Goal: Task Accomplishment & Management: Use online tool/utility

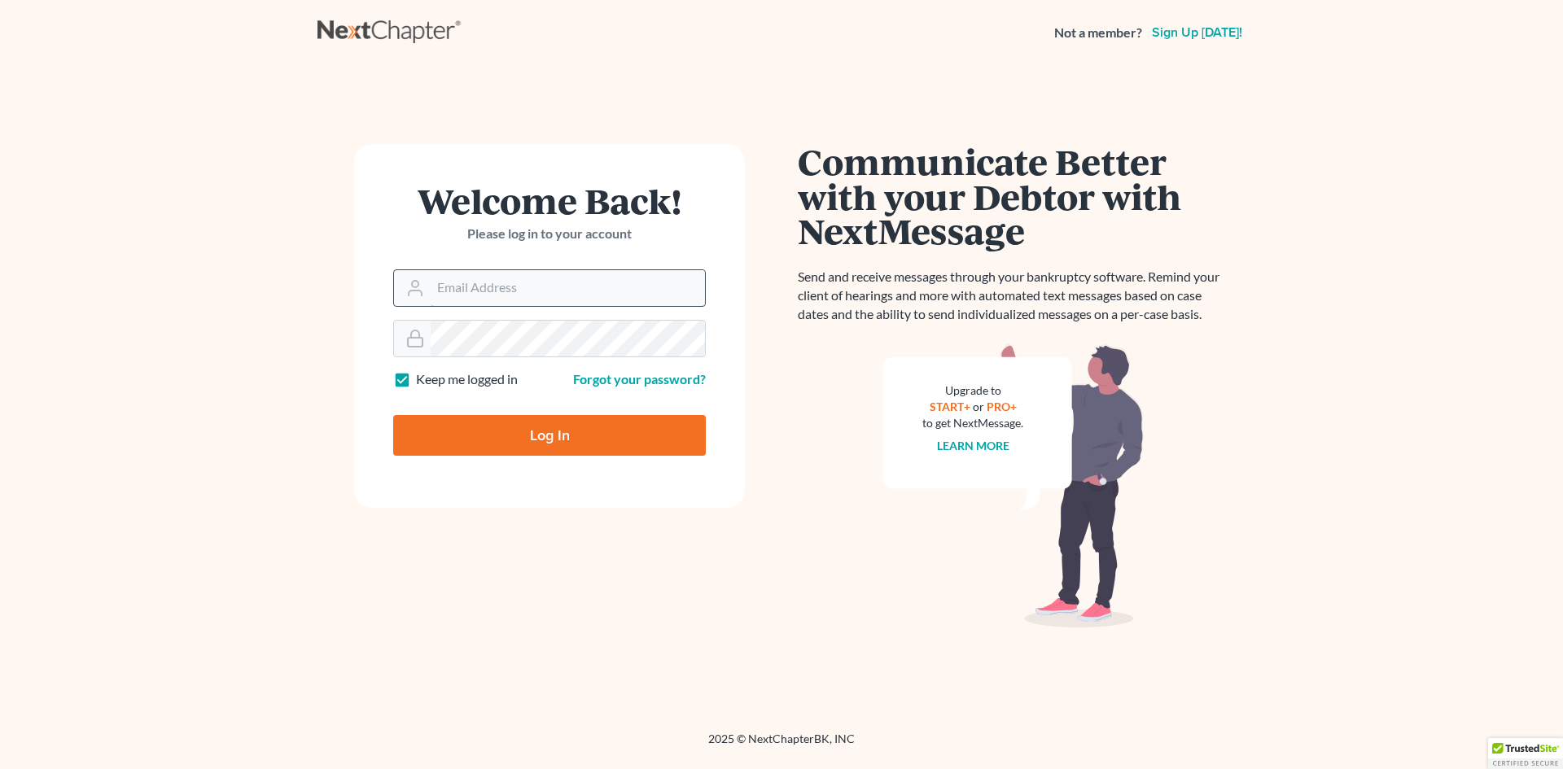
type input "co.ry.dg@gmail.com"
click at [531, 431] on input "Log In" at bounding box center [549, 435] width 313 height 41
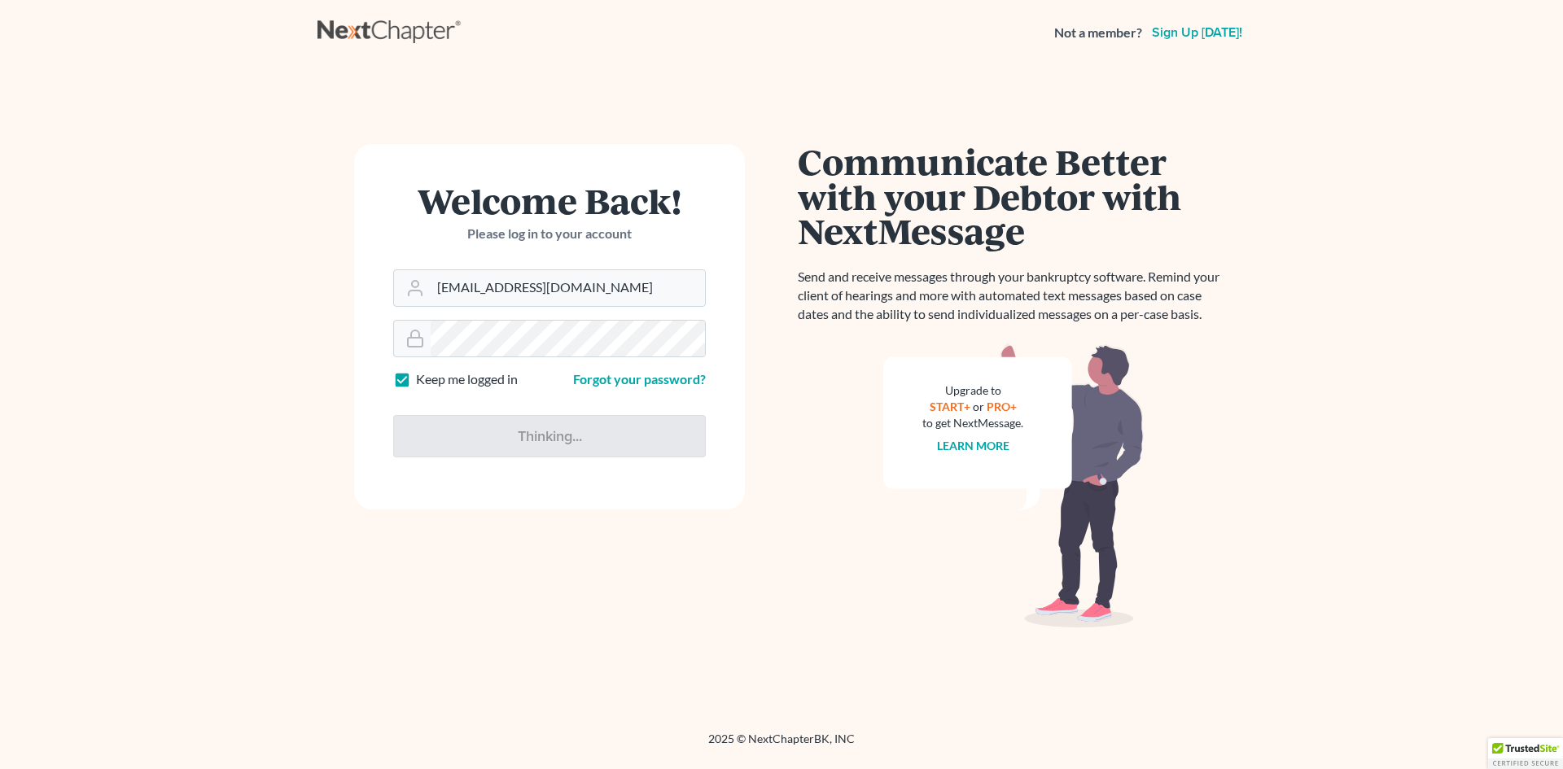
type input "Thinking..."
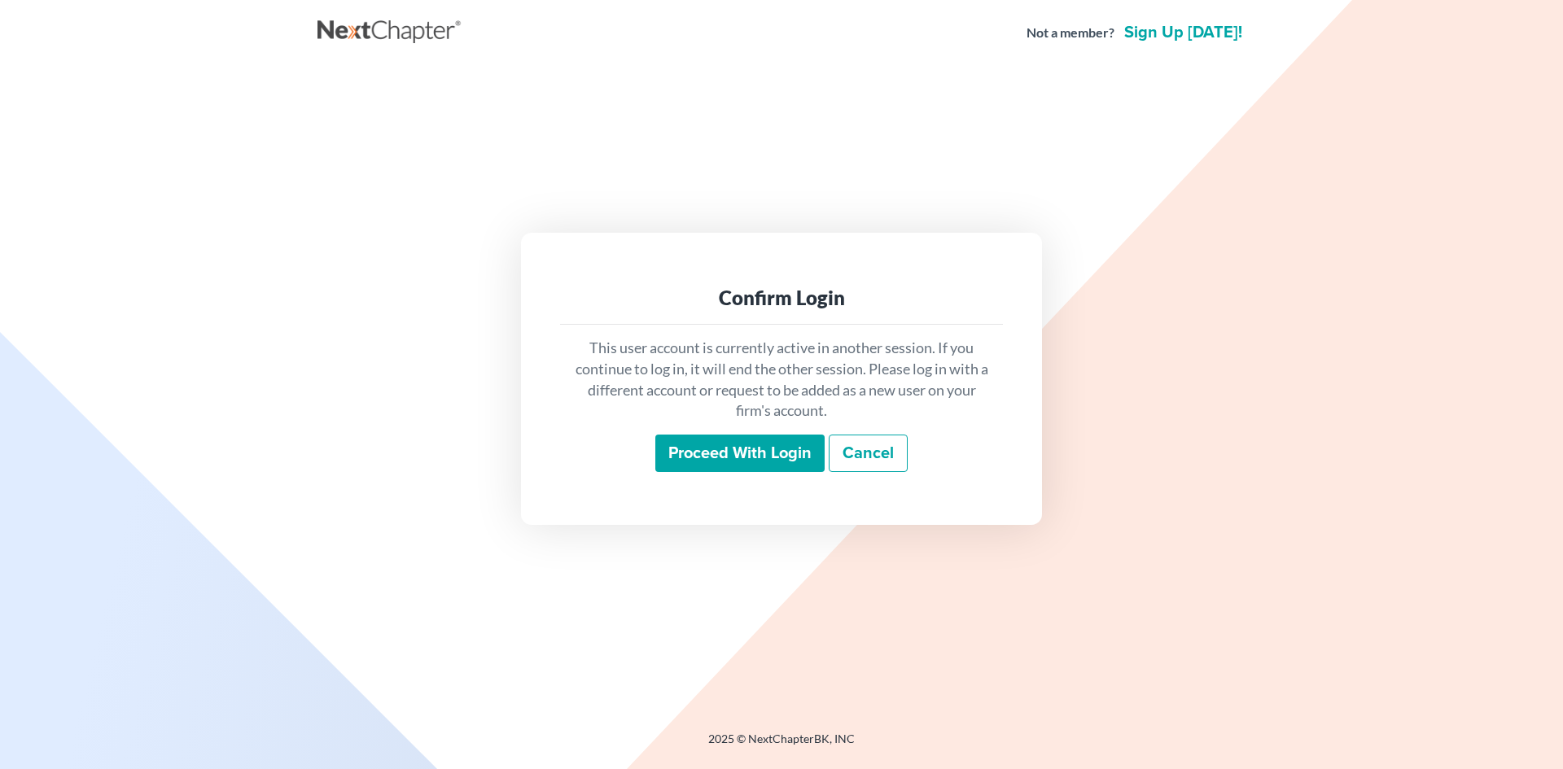
click at [706, 455] on input "Proceed with login" at bounding box center [739, 453] width 169 height 37
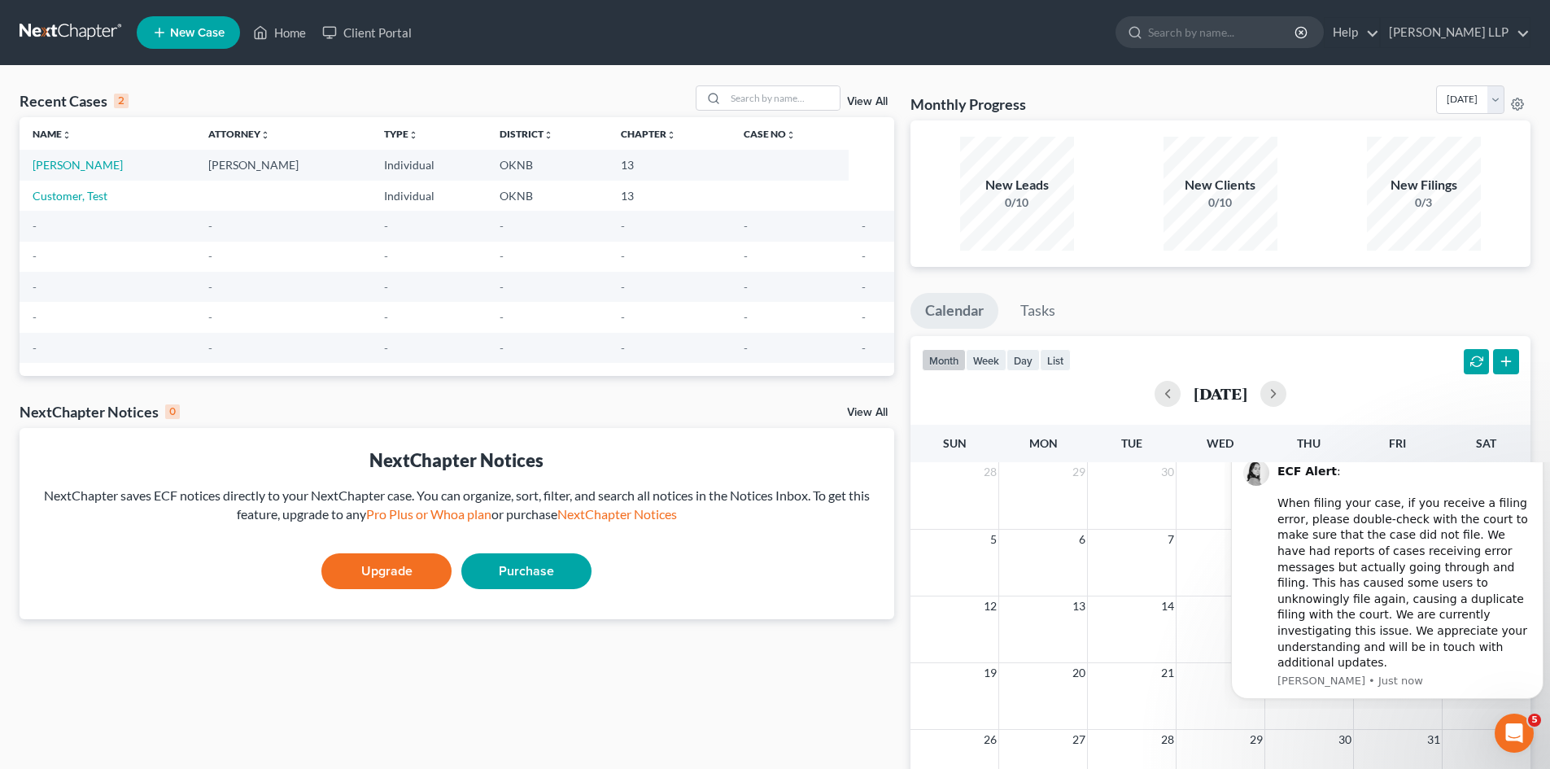
click at [1538, 453] on icon "Dismiss notification" at bounding box center [1539, 450] width 6 height 6
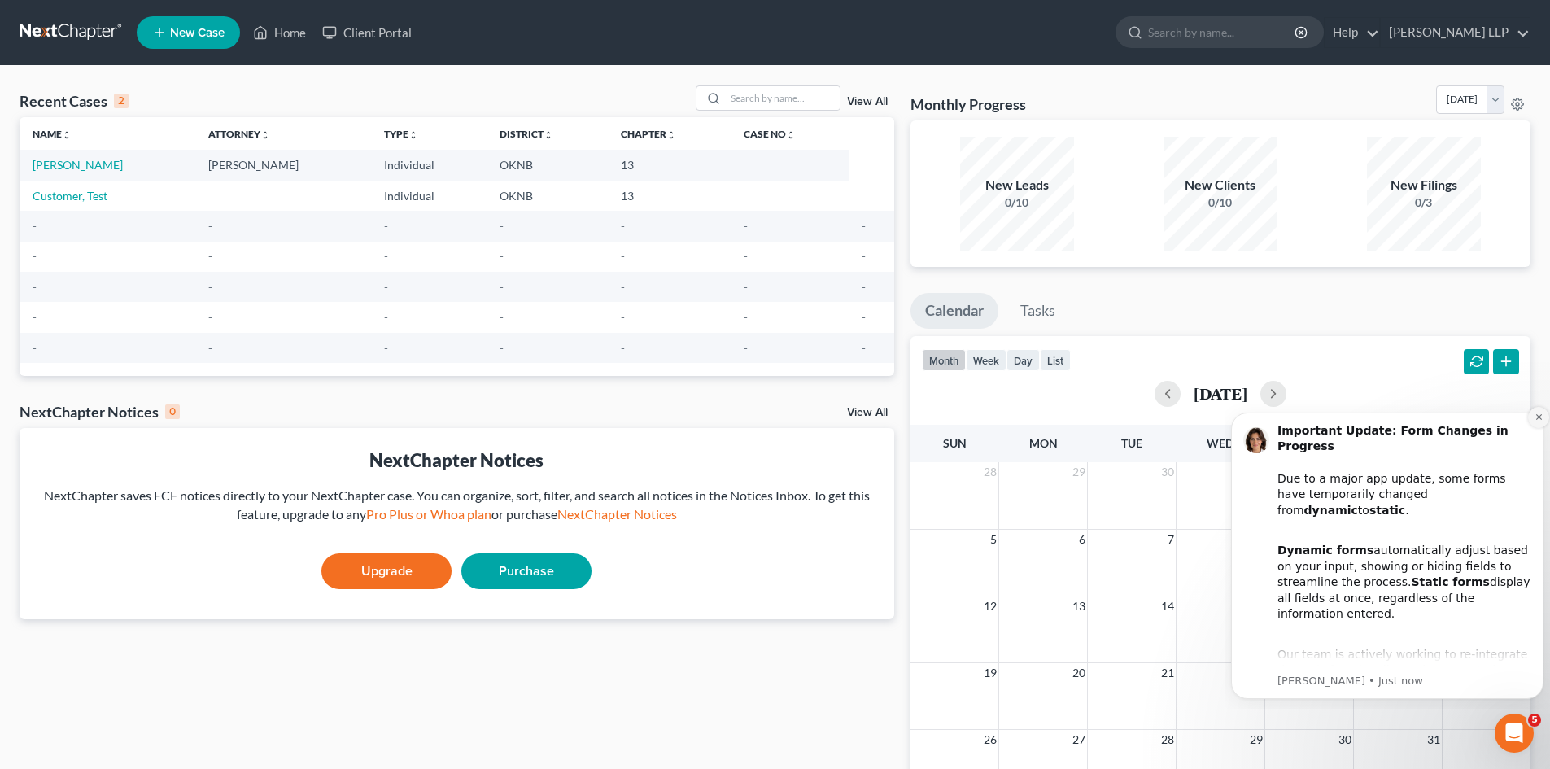
click at [1538, 420] on icon "Dismiss notification" at bounding box center [1539, 417] width 9 height 9
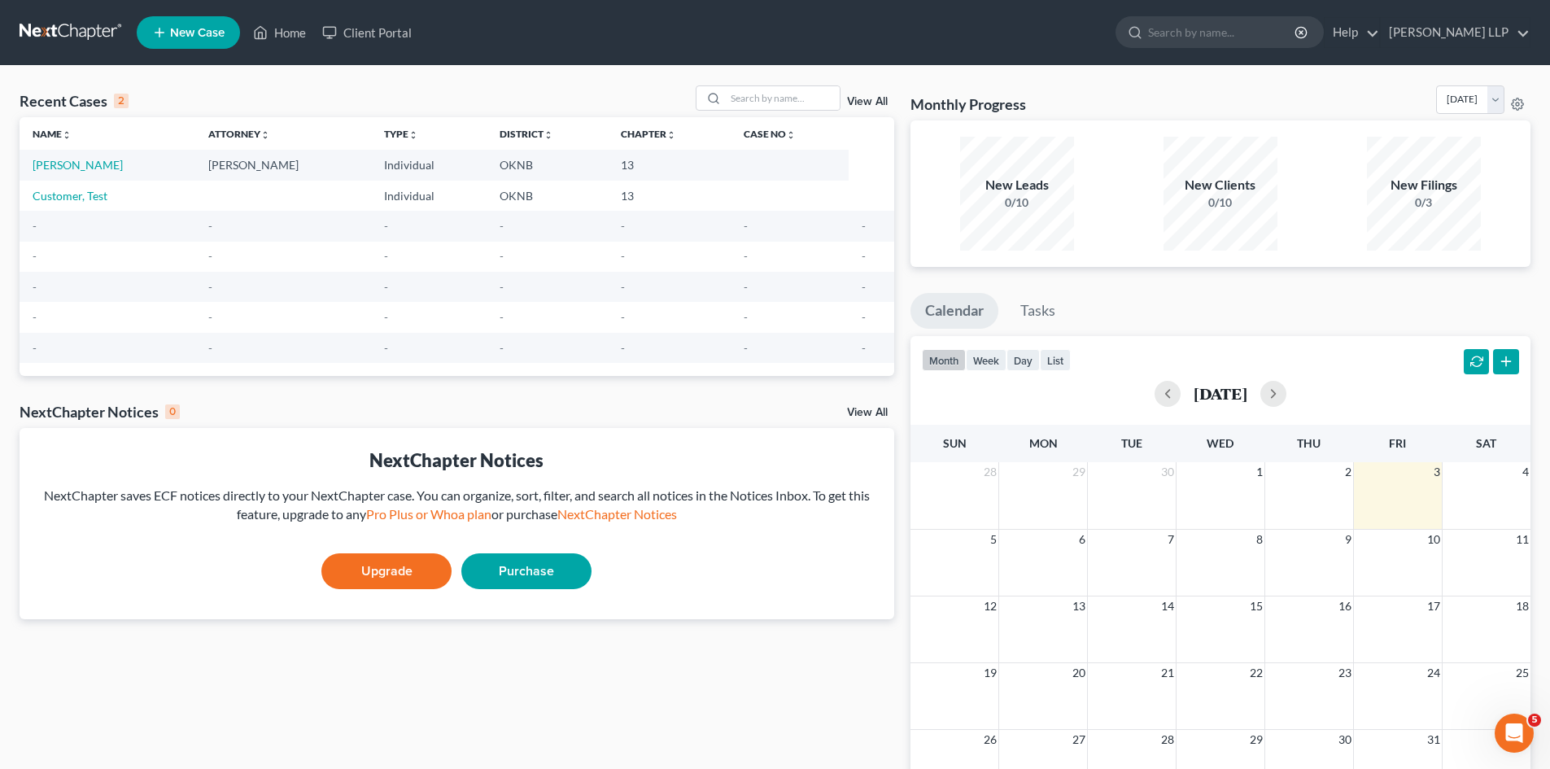
click at [174, 45] on link "New Case" at bounding box center [188, 32] width 103 height 33
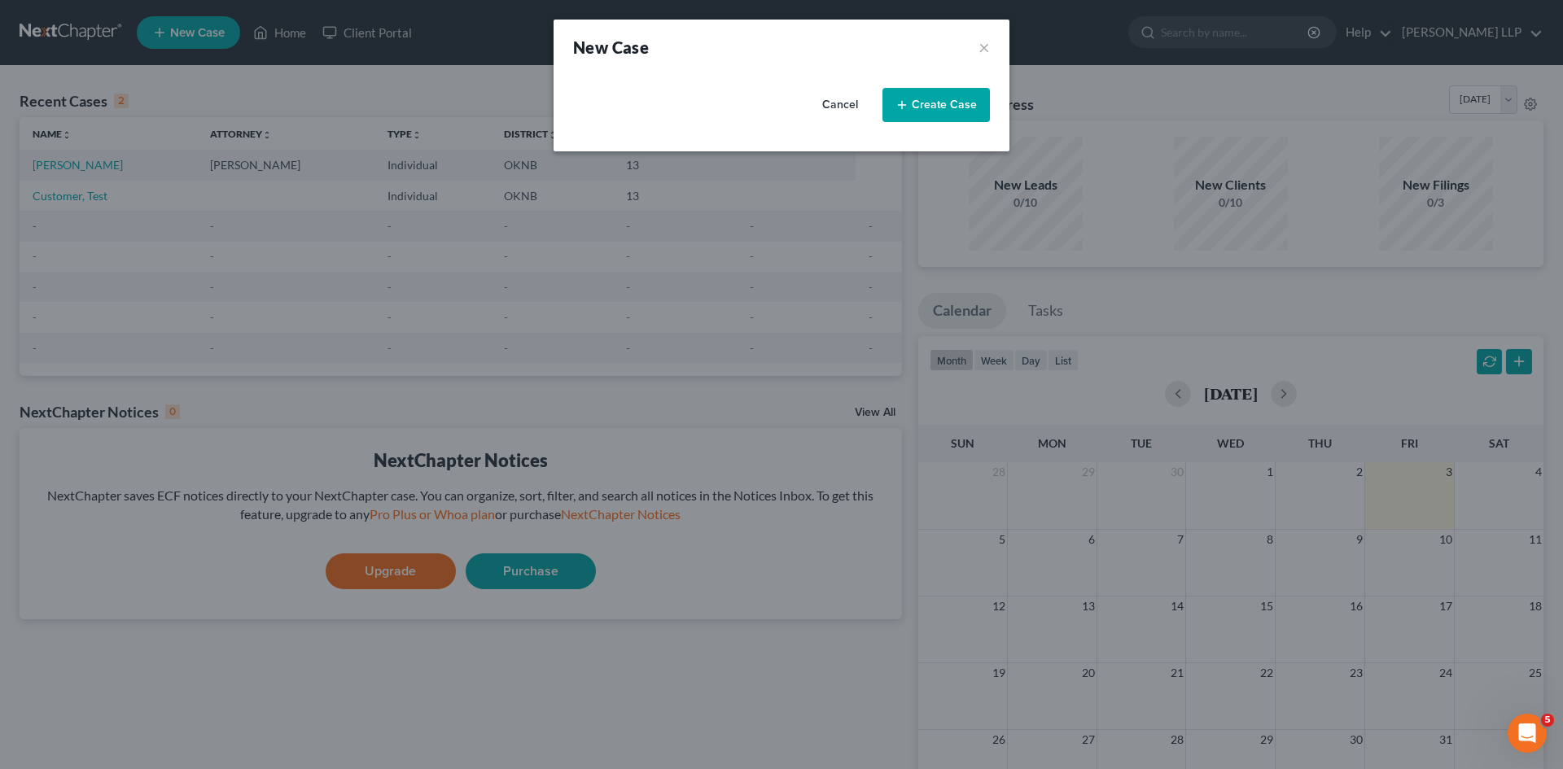
select select "64"
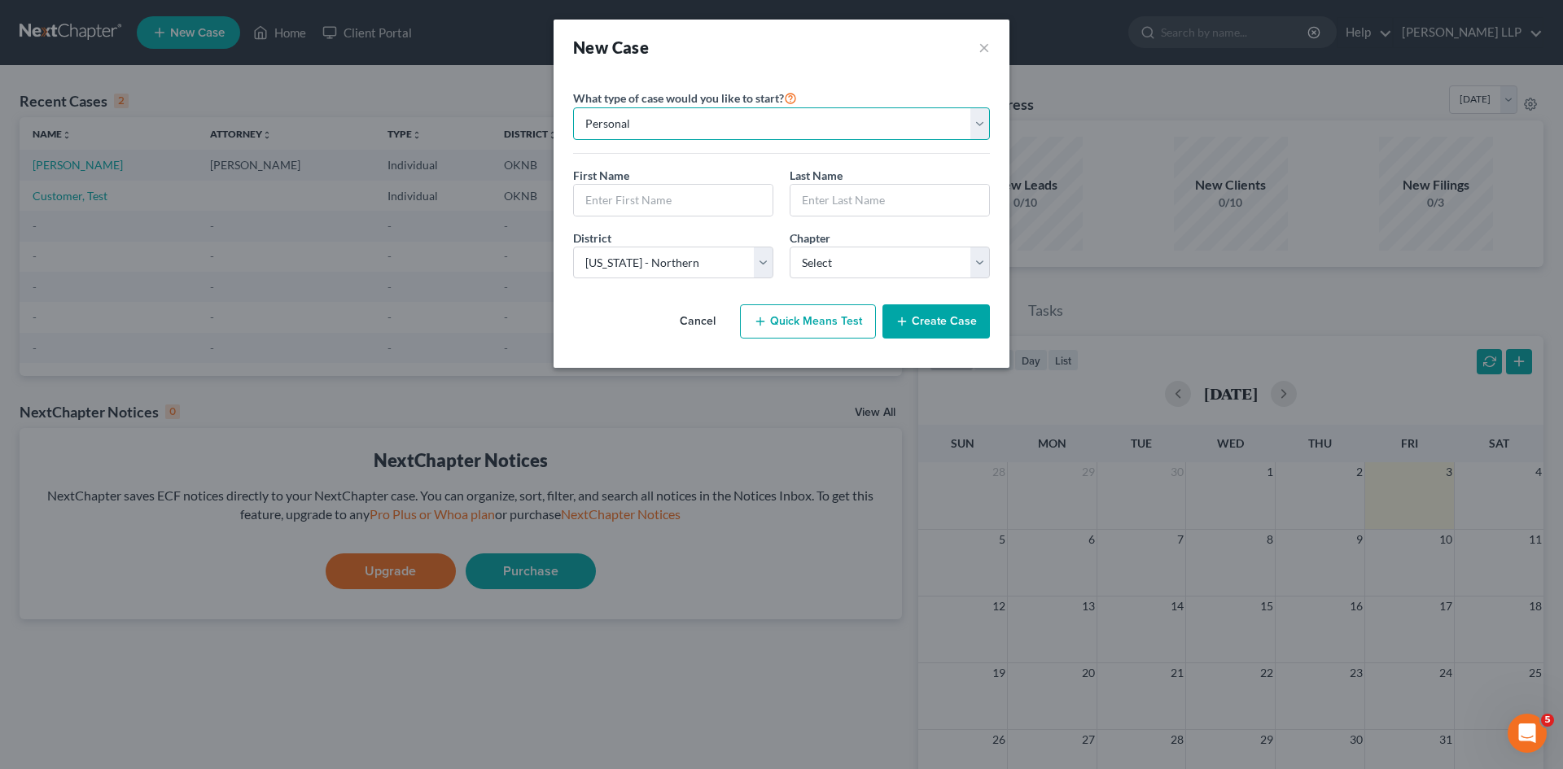
click at [755, 116] on select "Personal Business" at bounding box center [781, 123] width 417 height 33
click at [573, 107] on select "Personal Business" at bounding box center [781, 123] width 417 height 33
click at [712, 193] on input "text" at bounding box center [673, 200] width 199 height 31
type input "Cory"
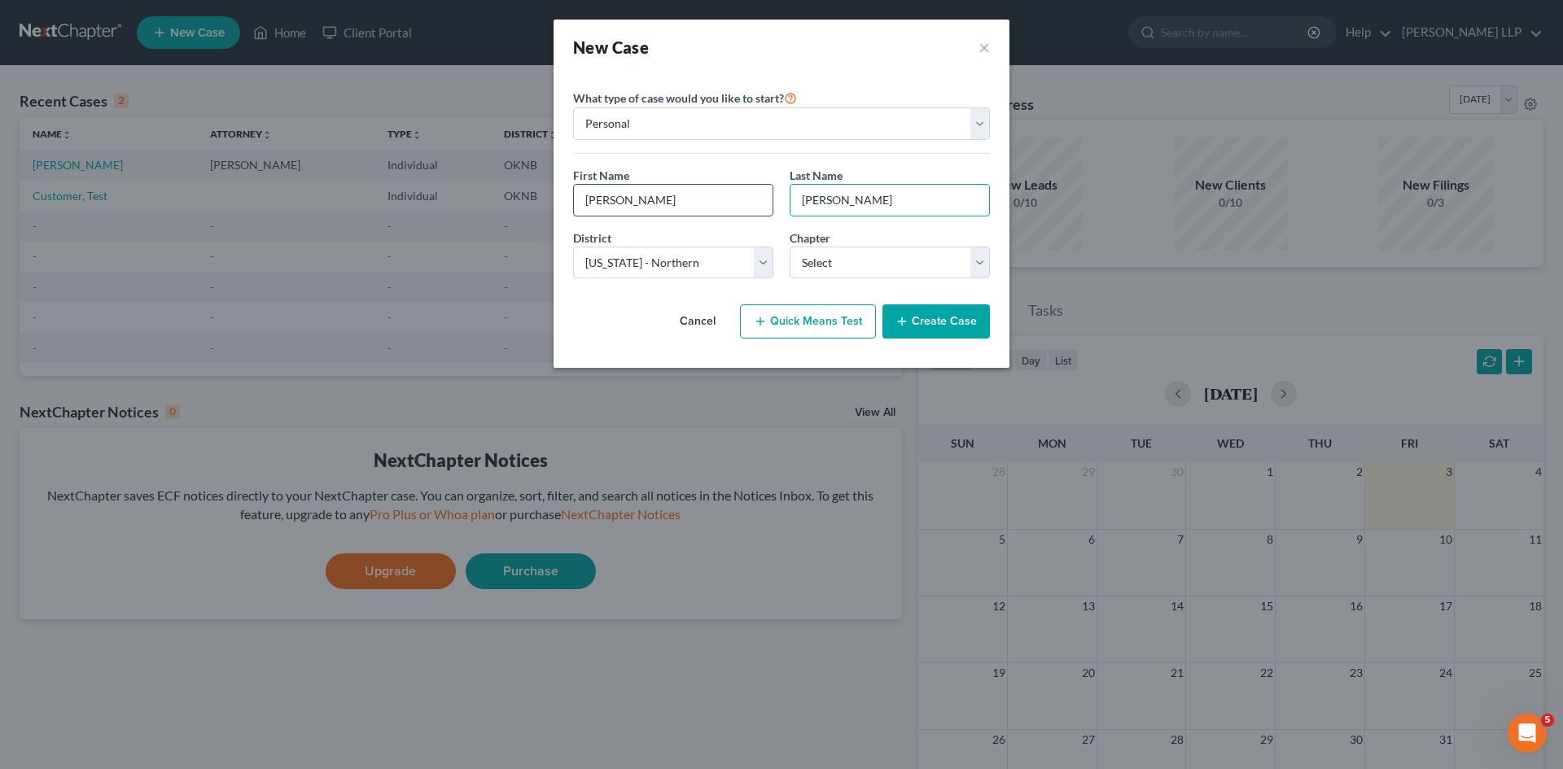
type input "Glanton"
click at [693, 258] on select "Select Alabama - Middle Alabama - Northern Alabama - Southern Alaska Arizona Ar…" at bounding box center [673, 263] width 200 height 33
select select "46"
click at [573, 247] on select "Select Alabama - Middle Alabama - Northern Alabama - Southern Alaska Arizona Ar…" at bounding box center [673, 263] width 200 height 33
click at [934, 254] on select "Select 7 11 12 13" at bounding box center [889, 263] width 200 height 33
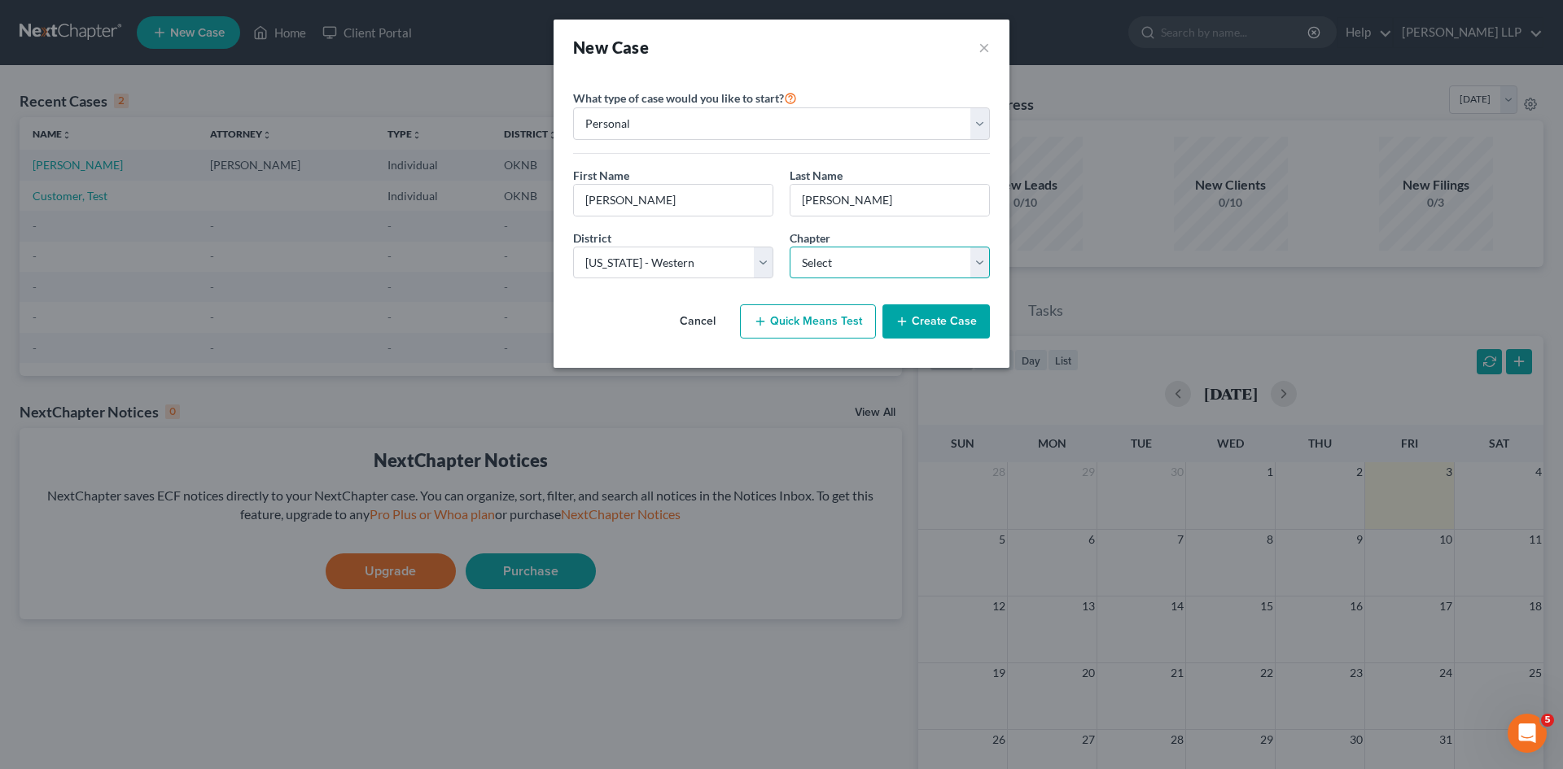
select select "3"
click at [789, 247] on select "Select 7 11 12 13" at bounding box center [889, 263] width 200 height 33
click at [597, 283] on div "District * Select Alabama - Middle Alabama - Northern Alabama - Southern Alaska…" at bounding box center [781, 261] width 433 height 63
click at [842, 322] on button "Quick Means Test" at bounding box center [808, 321] width 136 height 34
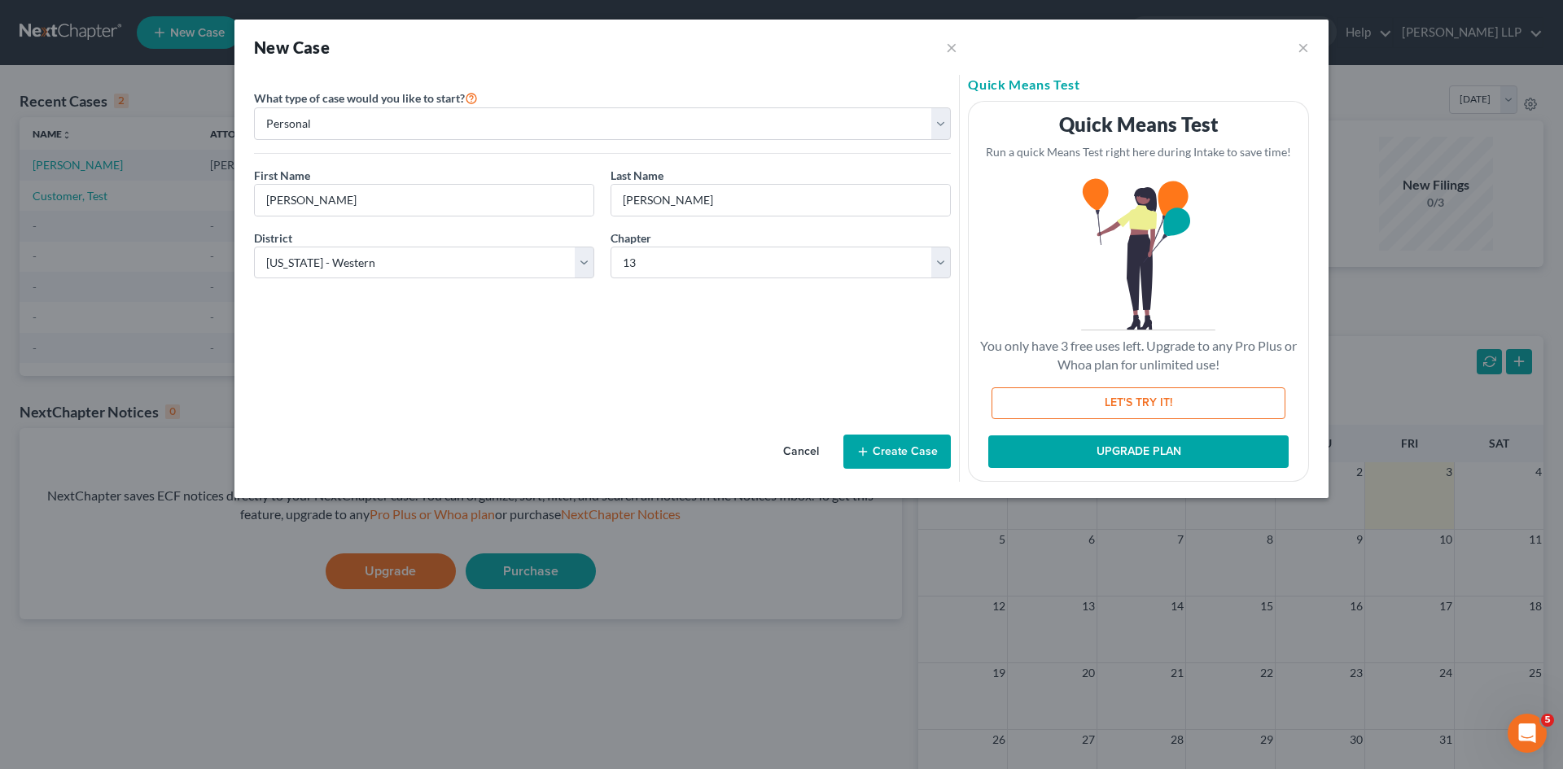
click at [876, 351] on div "Cancel Create Case" at bounding box center [602, 386] width 697 height 190
click at [906, 460] on button "Create Case" at bounding box center [896, 452] width 107 height 34
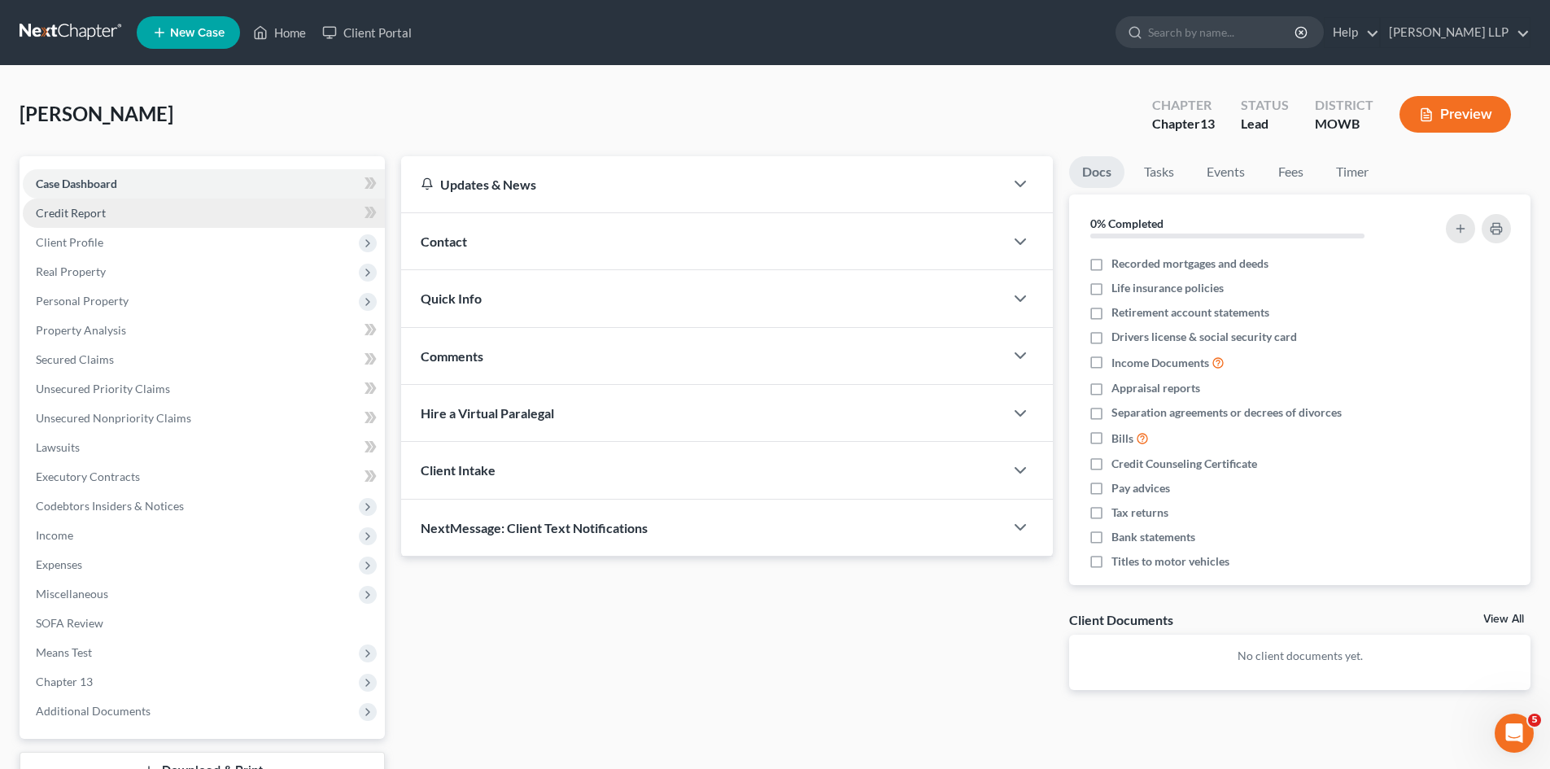
click at [146, 210] on link "Credit Report" at bounding box center [204, 213] width 362 height 29
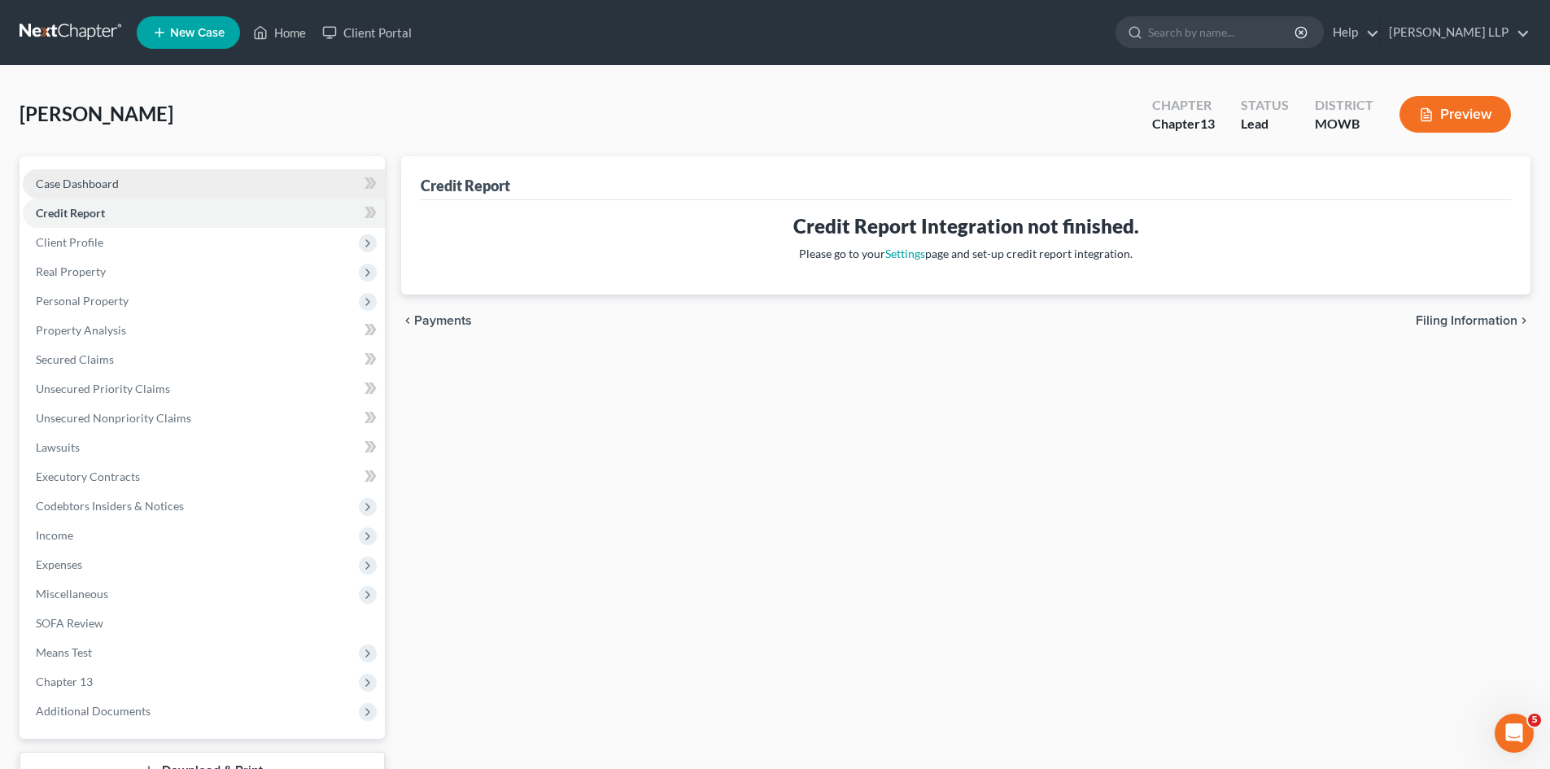
click at [163, 196] on link "Case Dashboard" at bounding box center [204, 183] width 362 height 29
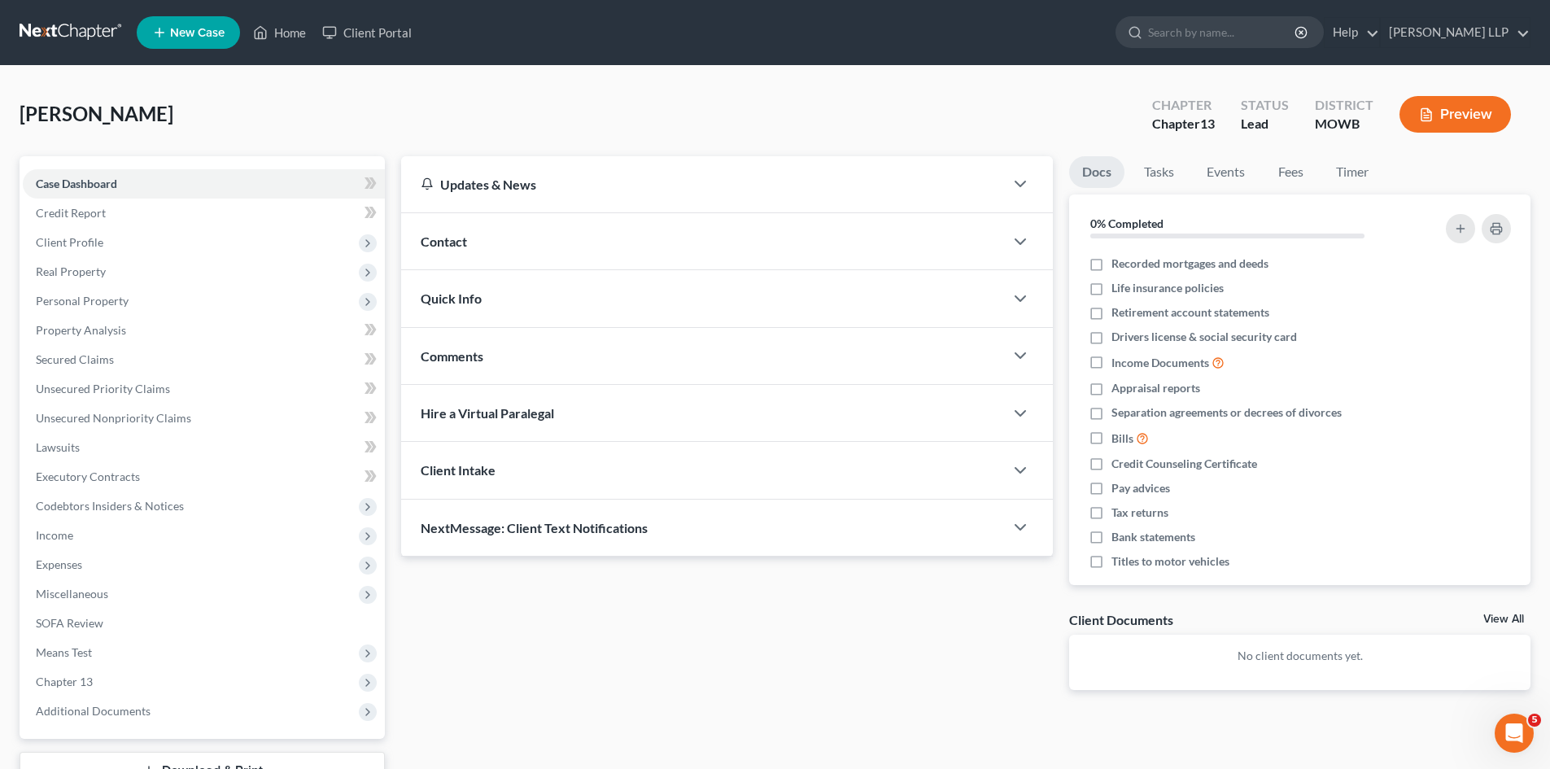
click at [1469, 113] on button "Preview" at bounding box center [1455, 114] width 111 height 37
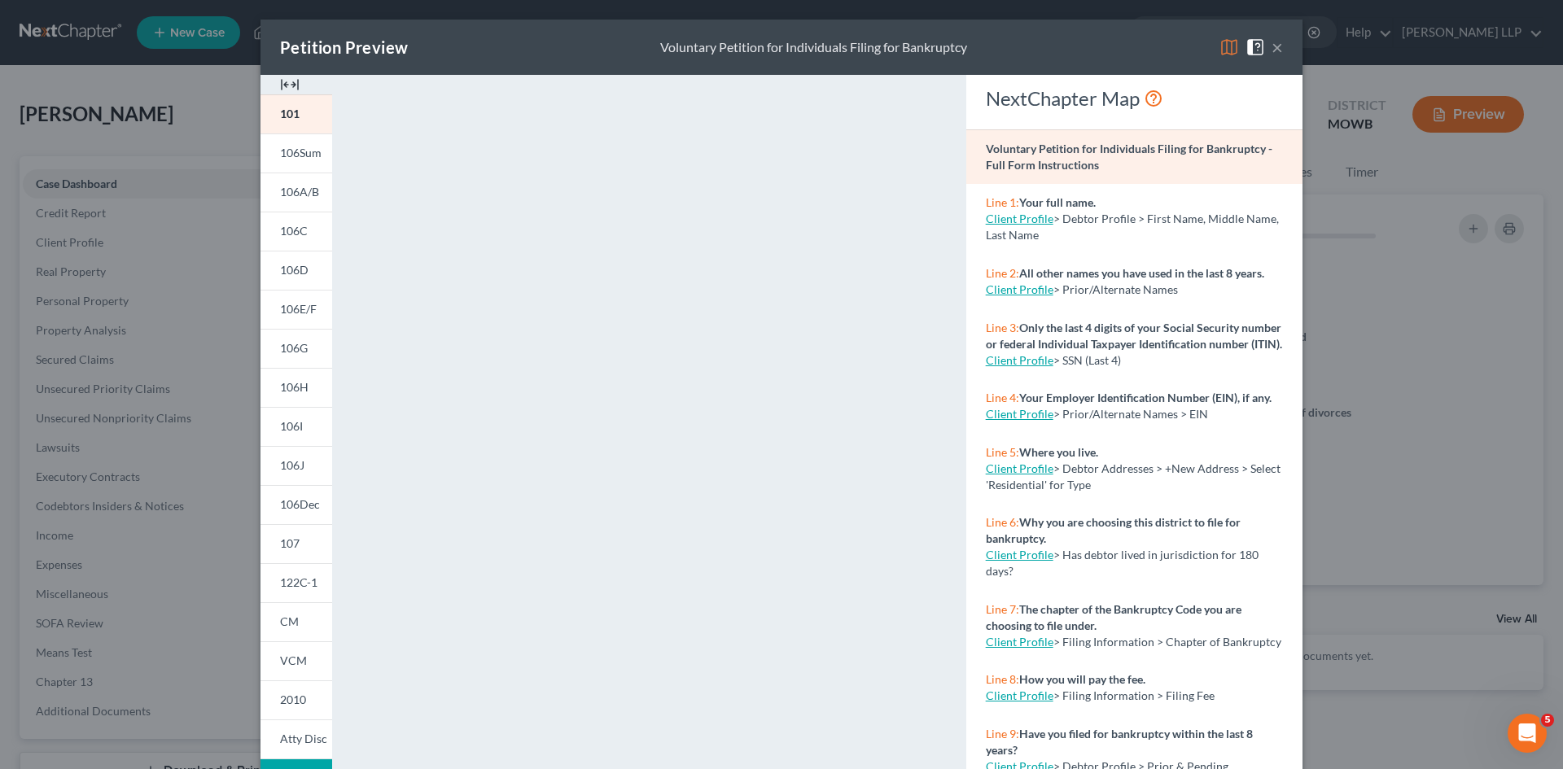
click at [1271, 46] on button "×" at bounding box center [1276, 47] width 11 height 20
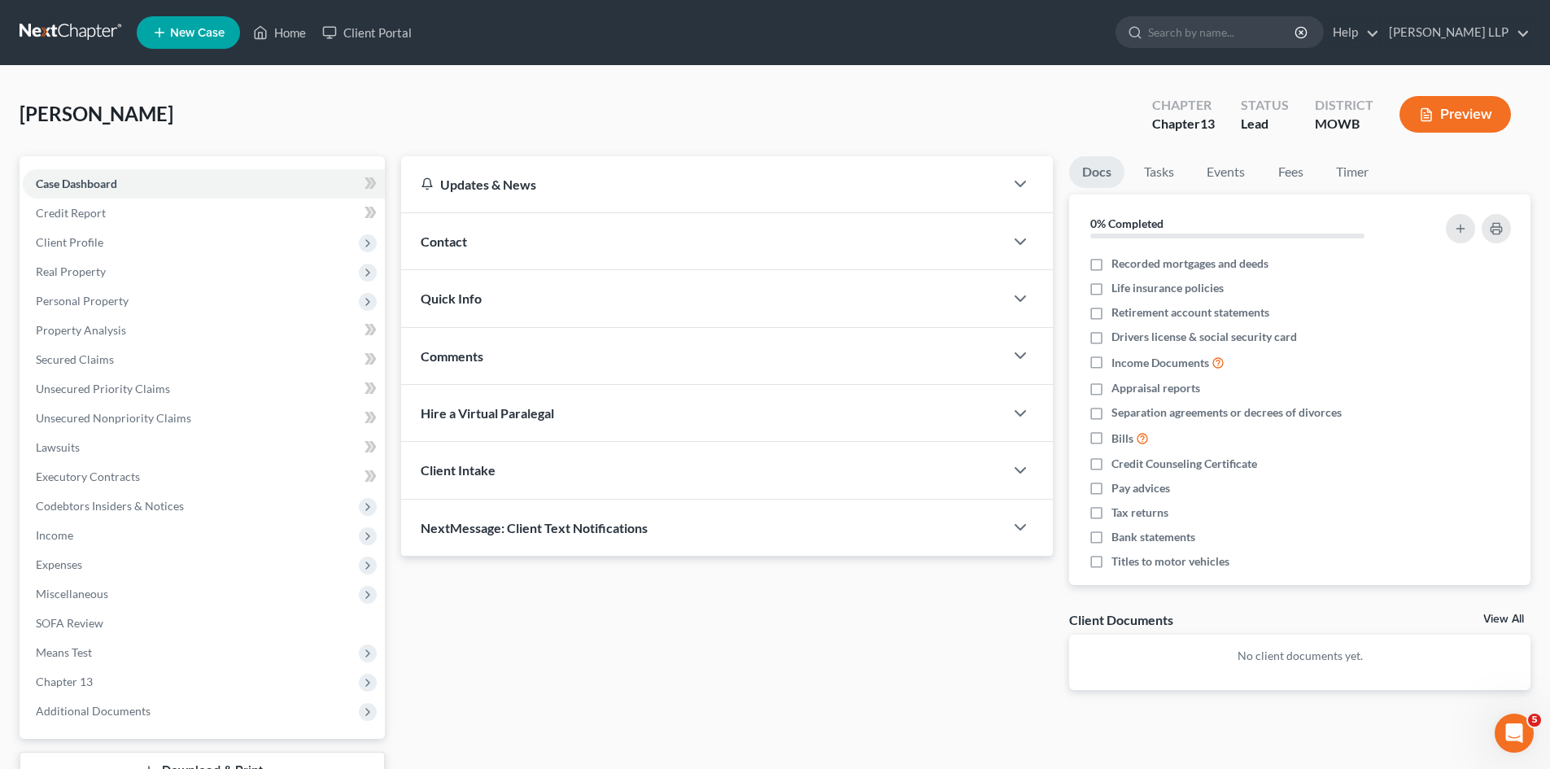
click at [492, 244] on div "Contact" at bounding box center [702, 241] width 603 height 56
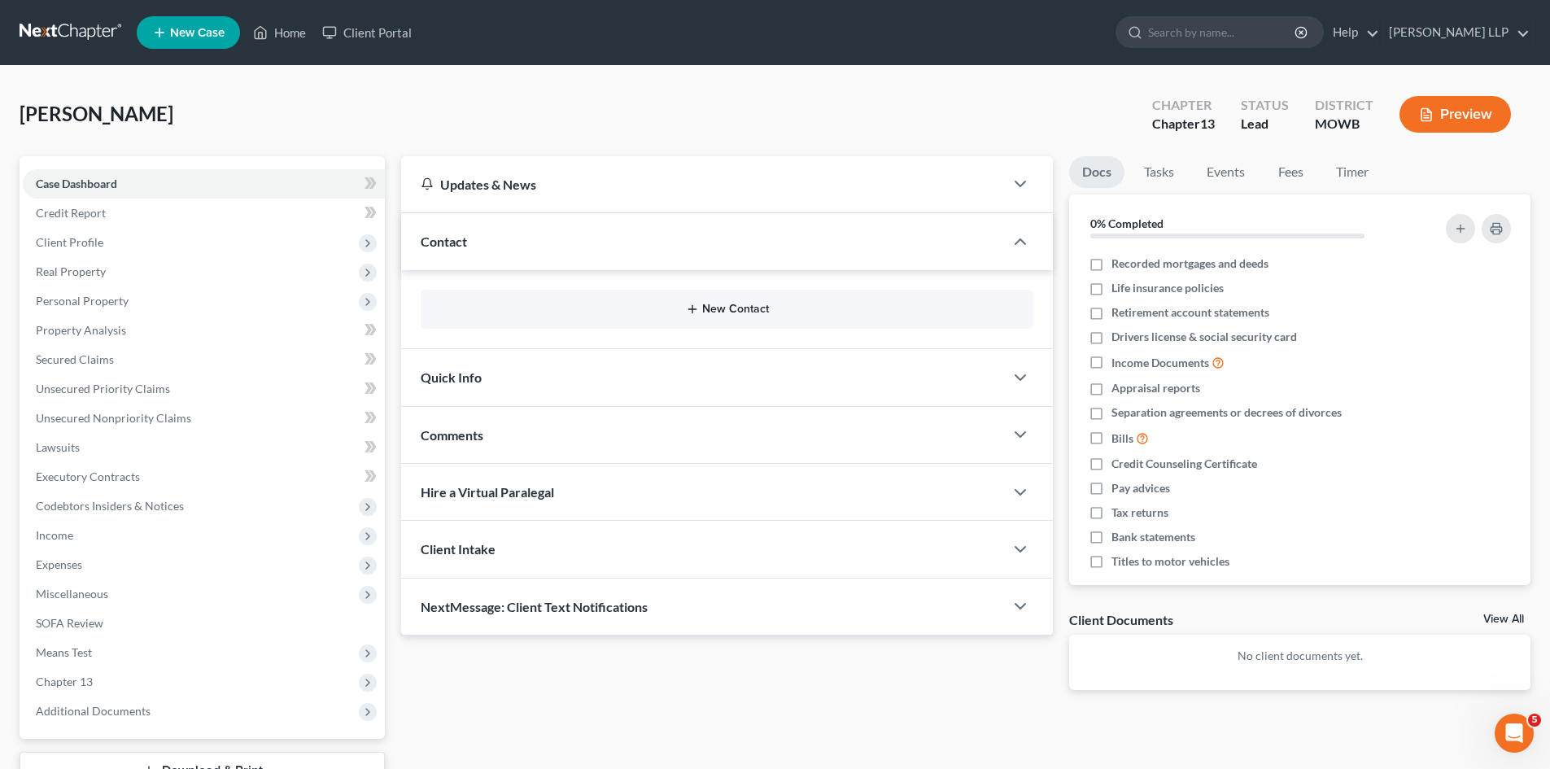
click at [720, 305] on button "New Contact" at bounding box center [727, 309] width 587 height 13
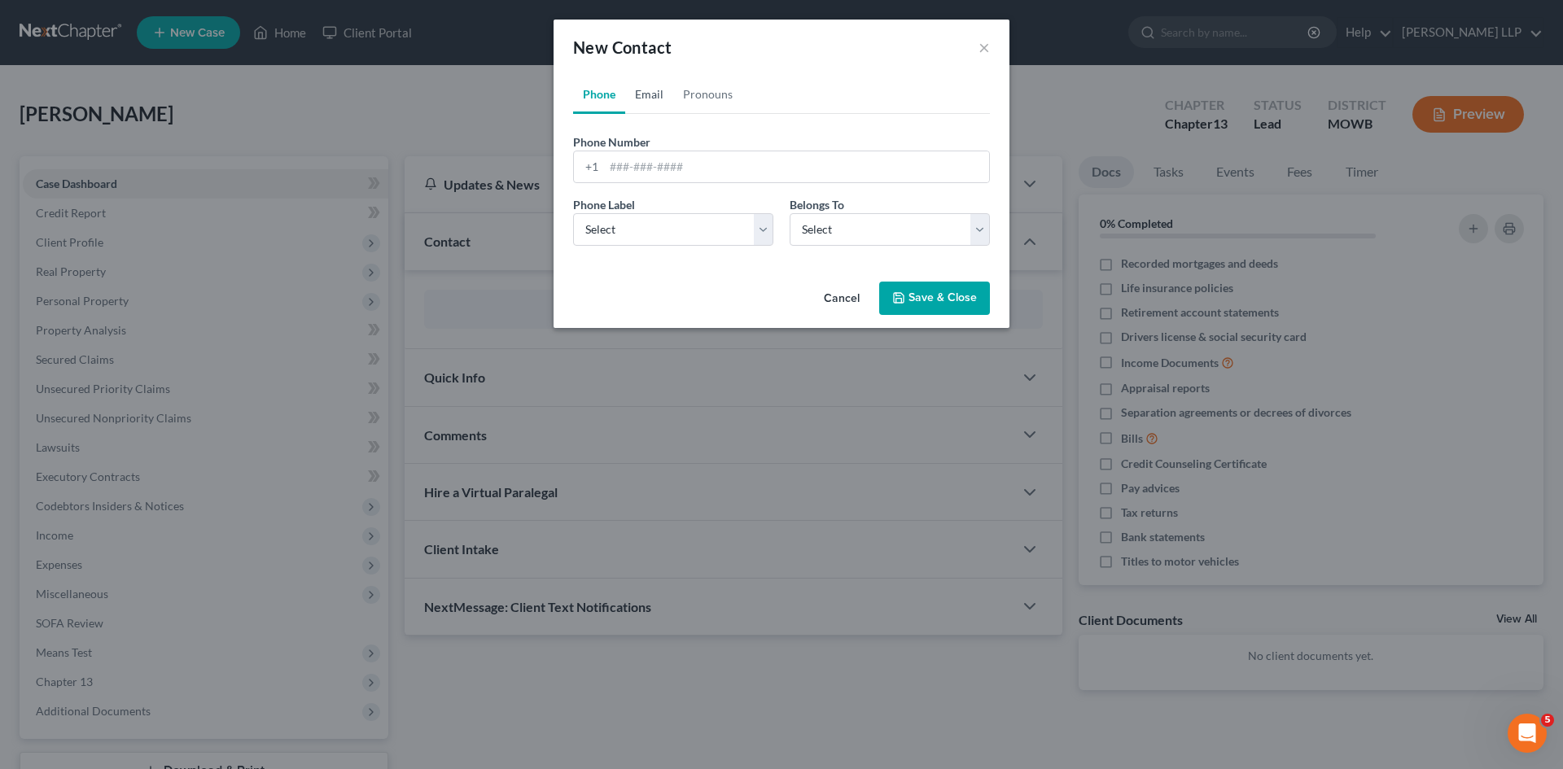
click at [654, 104] on link "Email" at bounding box center [649, 94] width 48 height 39
drag, startPoint x: 707, startPoint y: 103, endPoint x: 673, endPoint y: 101, distance: 34.3
click at [707, 103] on link "Pronouns" at bounding box center [707, 94] width 69 height 39
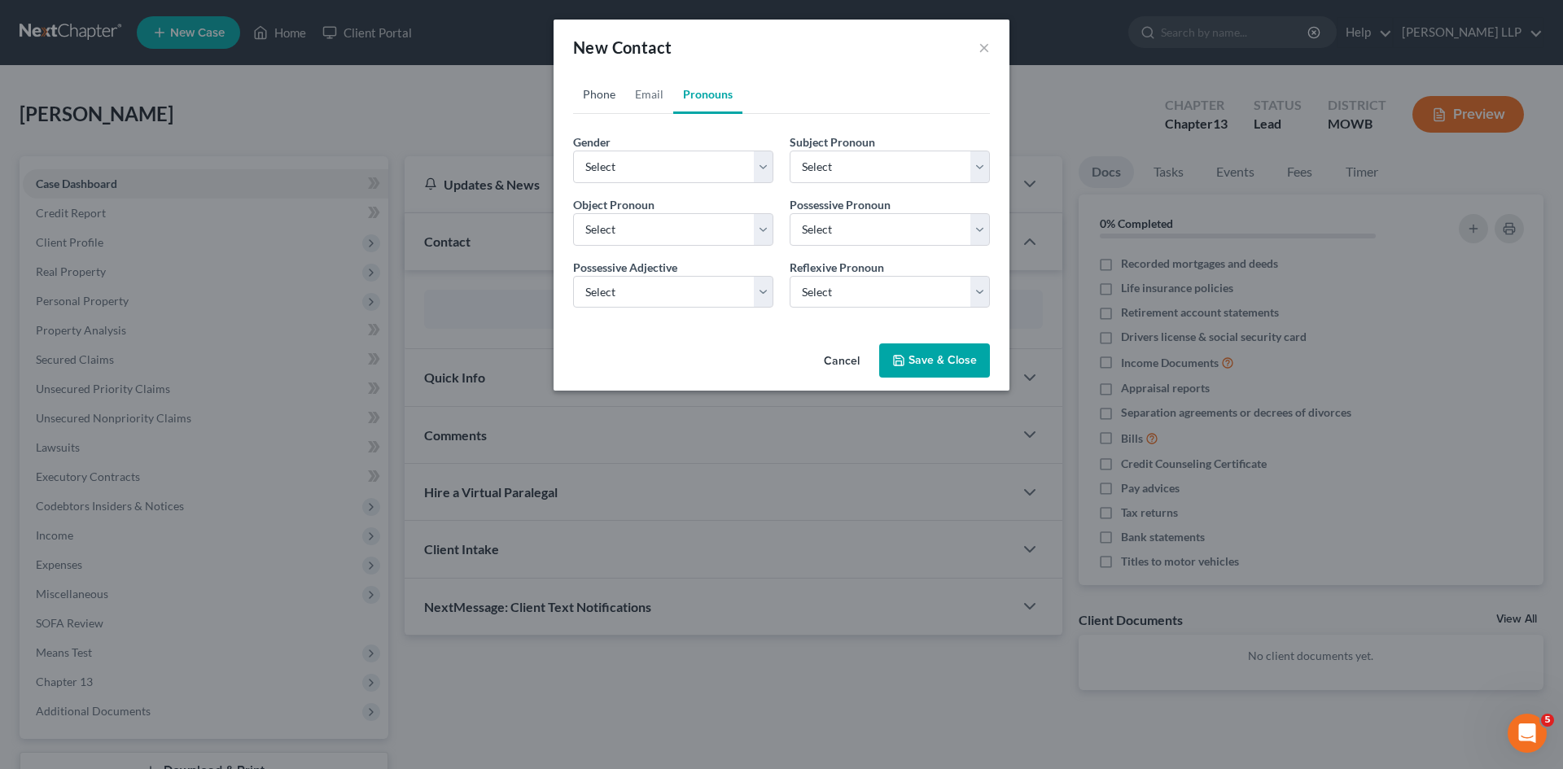
click at [616, 100] on link "Phone" at bounding box center [599, 94] width 52 height 39
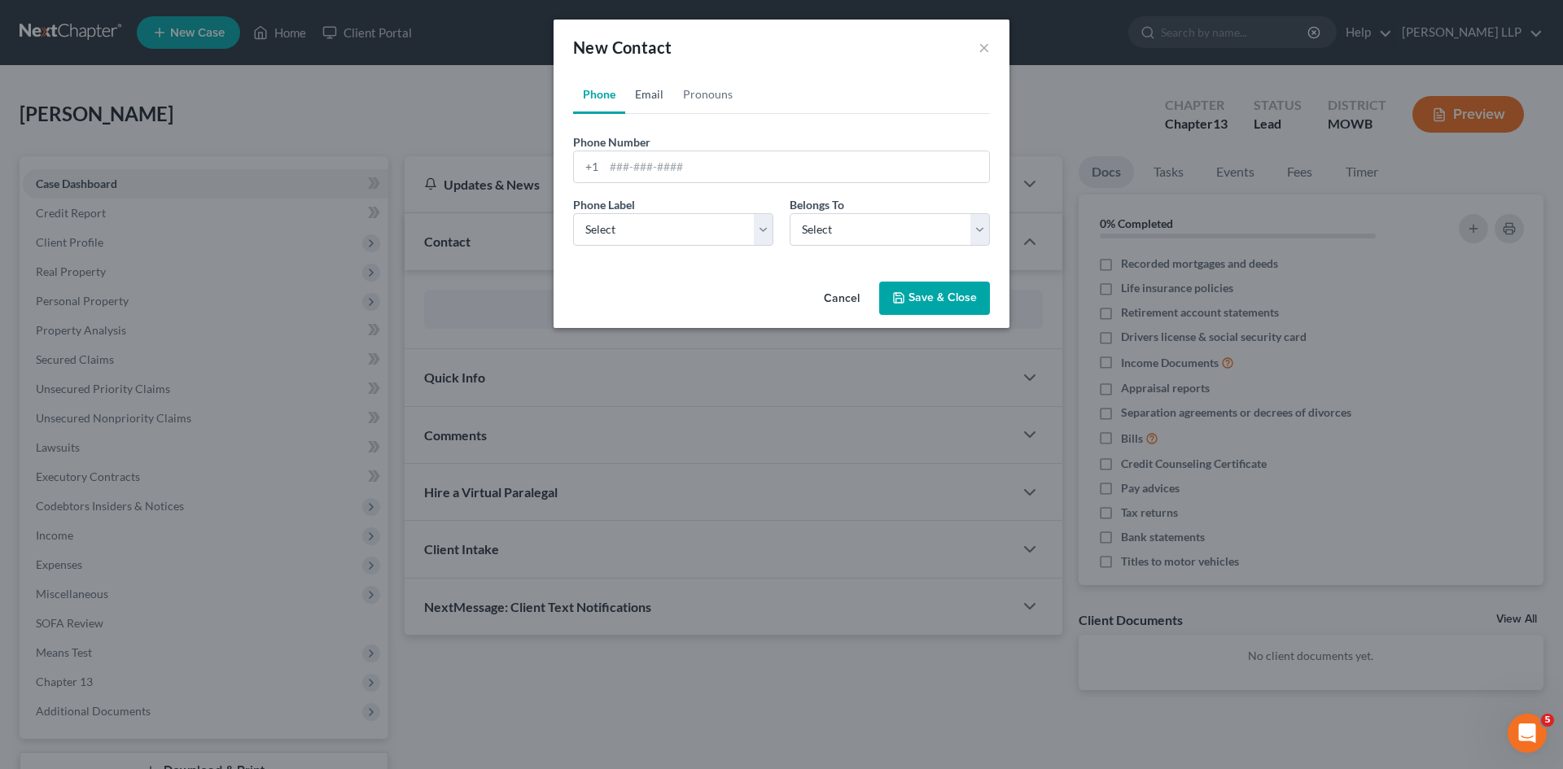
click at [638, 102] on link "Email" at bounding box center [649, 94] width 48 height 39
click at [690, 106] on link "Pronouns" at bounding box center [707, 94] width 69 height 39
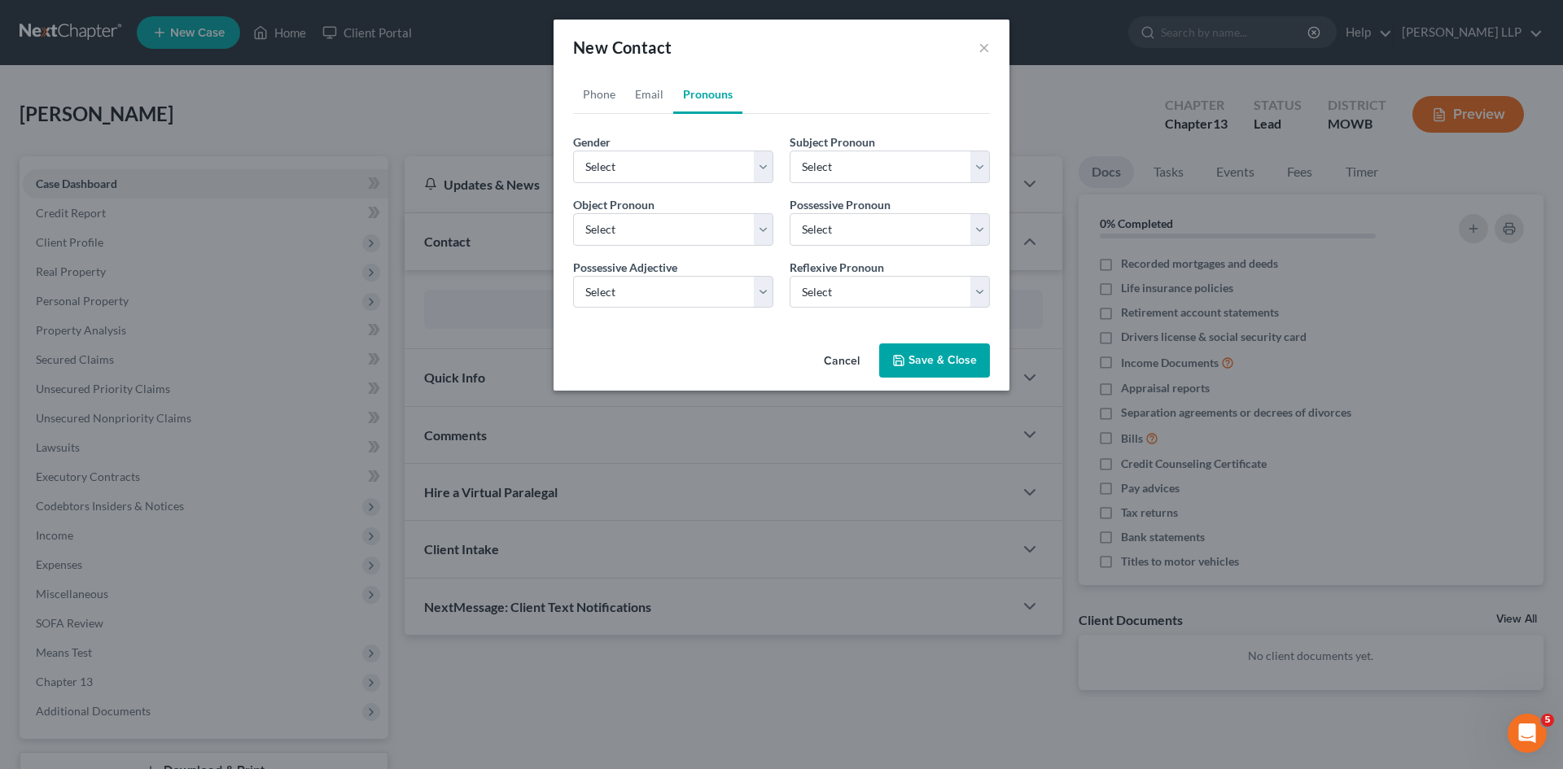
click at [853, 363] on button "Cancel" at bounding box center [842, 361] width 62 height 33
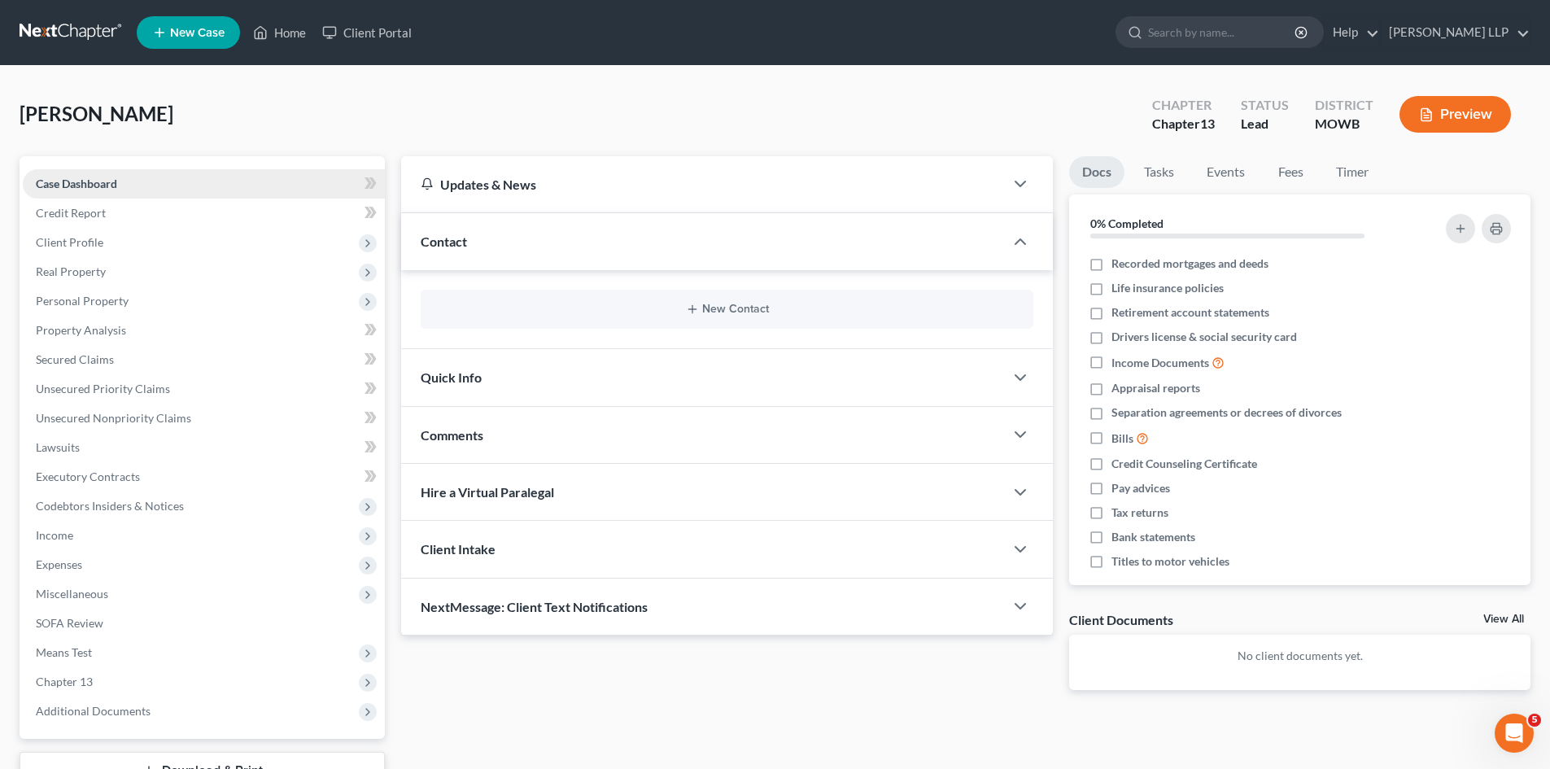
click at [201, 171] on link "Case Dashboard" at bounding box center [204, 183] width 362 height 29
click at [463, 238] on span "Contact" at bounding box center [444, 241] width 46 height 15
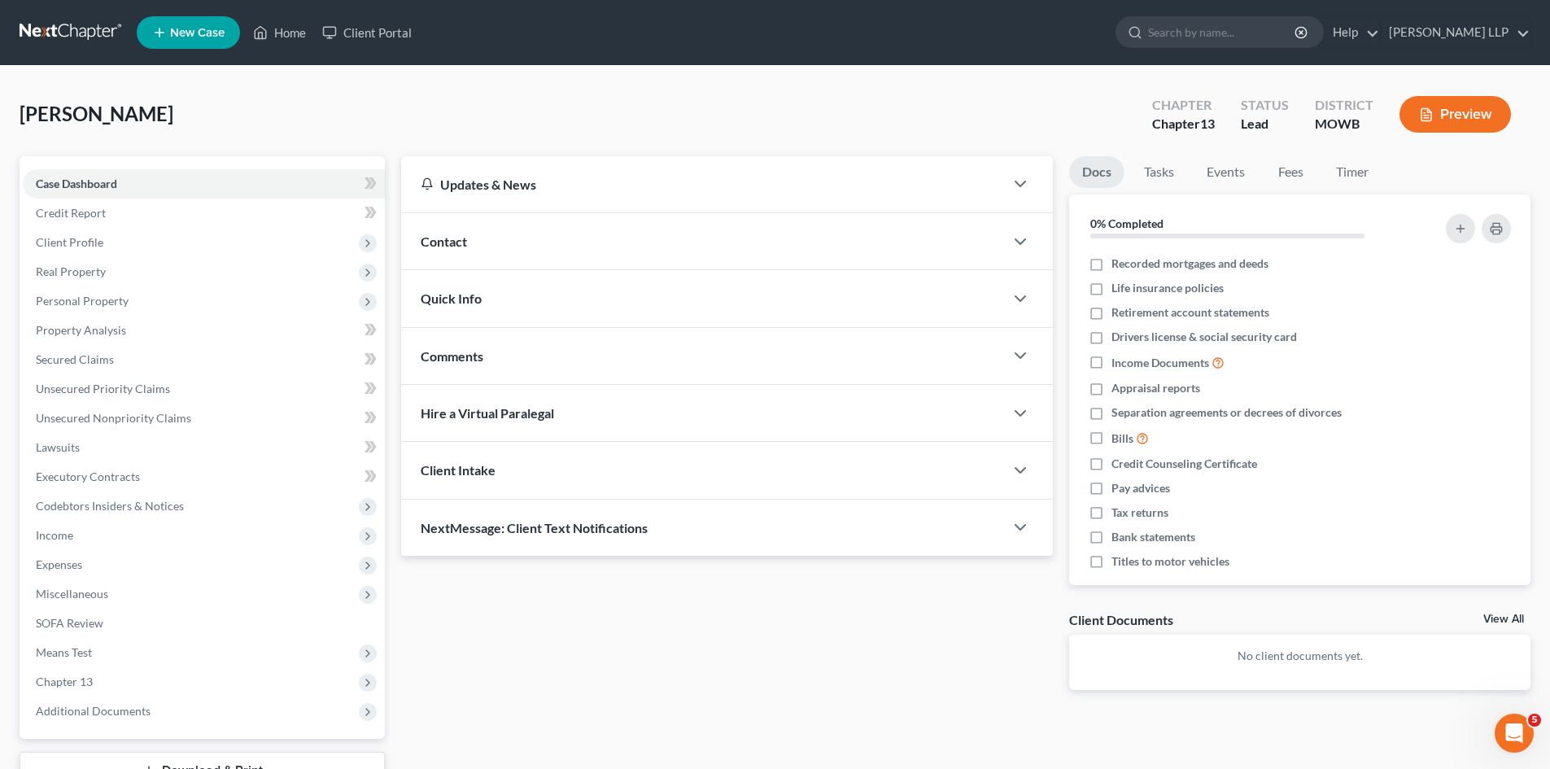
click at [483, 283] on div "Quick Info" at bounding box center [702, 298] width 603 height 56
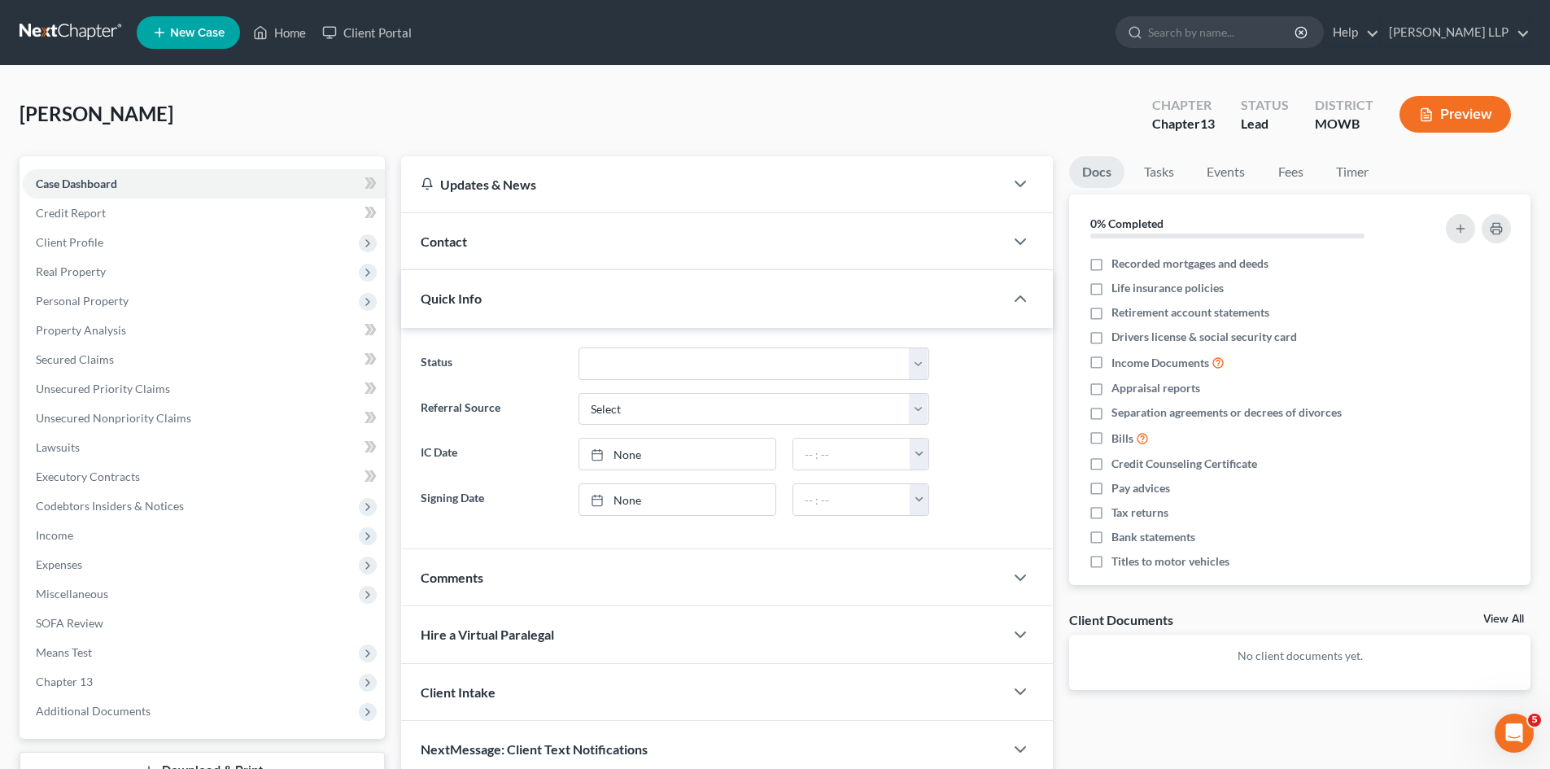
click at [631, 343] on div "Status Discharged Discharged & Reported Discharge Litigation Dismissal Notice D…" at bounding box center [727, 438] width 652 height 221
click at [642, 365] on select "Discharged Discharged & Reported Discharge Litigation Dismissal Notice Dismisse…" at bounding box center [754, 364] width 351 height 33
click at [476, 349] on label "Status" at bounding box center [491, 364] width 157 height 33
click at [469, 290] on div "Quick Info" at bounding box center [702, 298] width 603 height 56
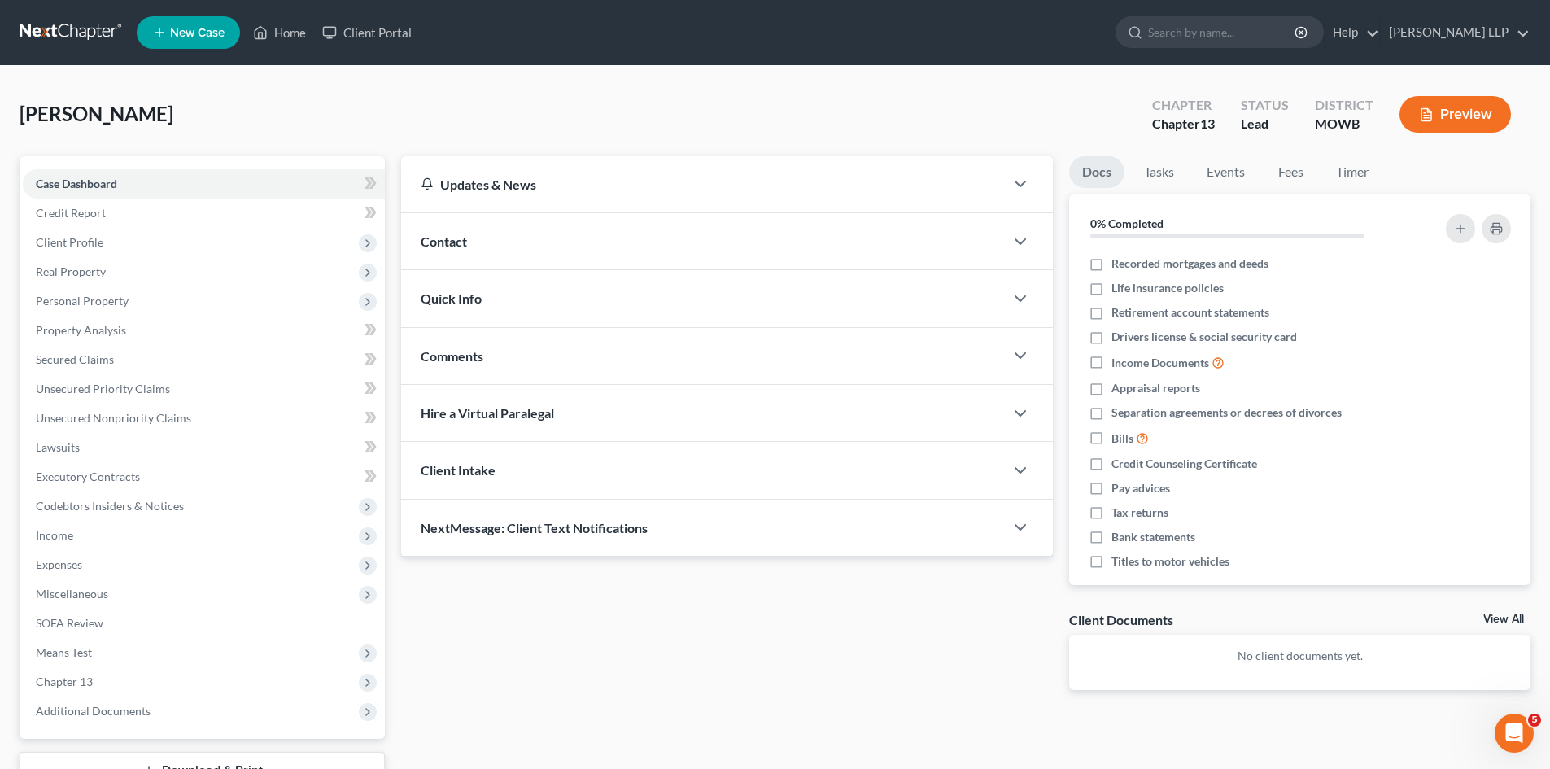
click at [505, 347] on div "Comments" at bounding box center [702, 356] width 603 height 56
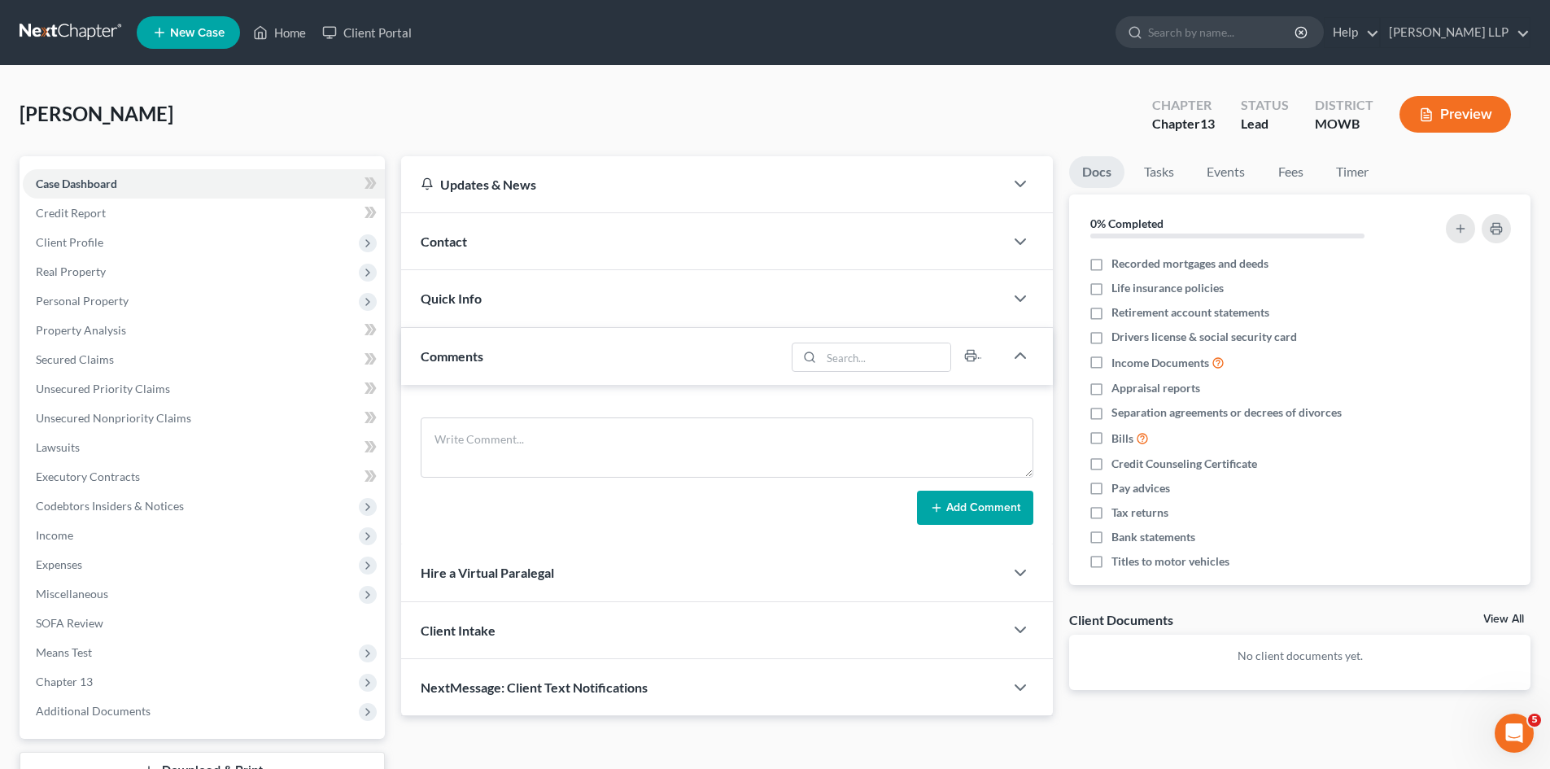
click at [461, 365] on div "Comments" at bounding box center [593, 356] width 384 height 56
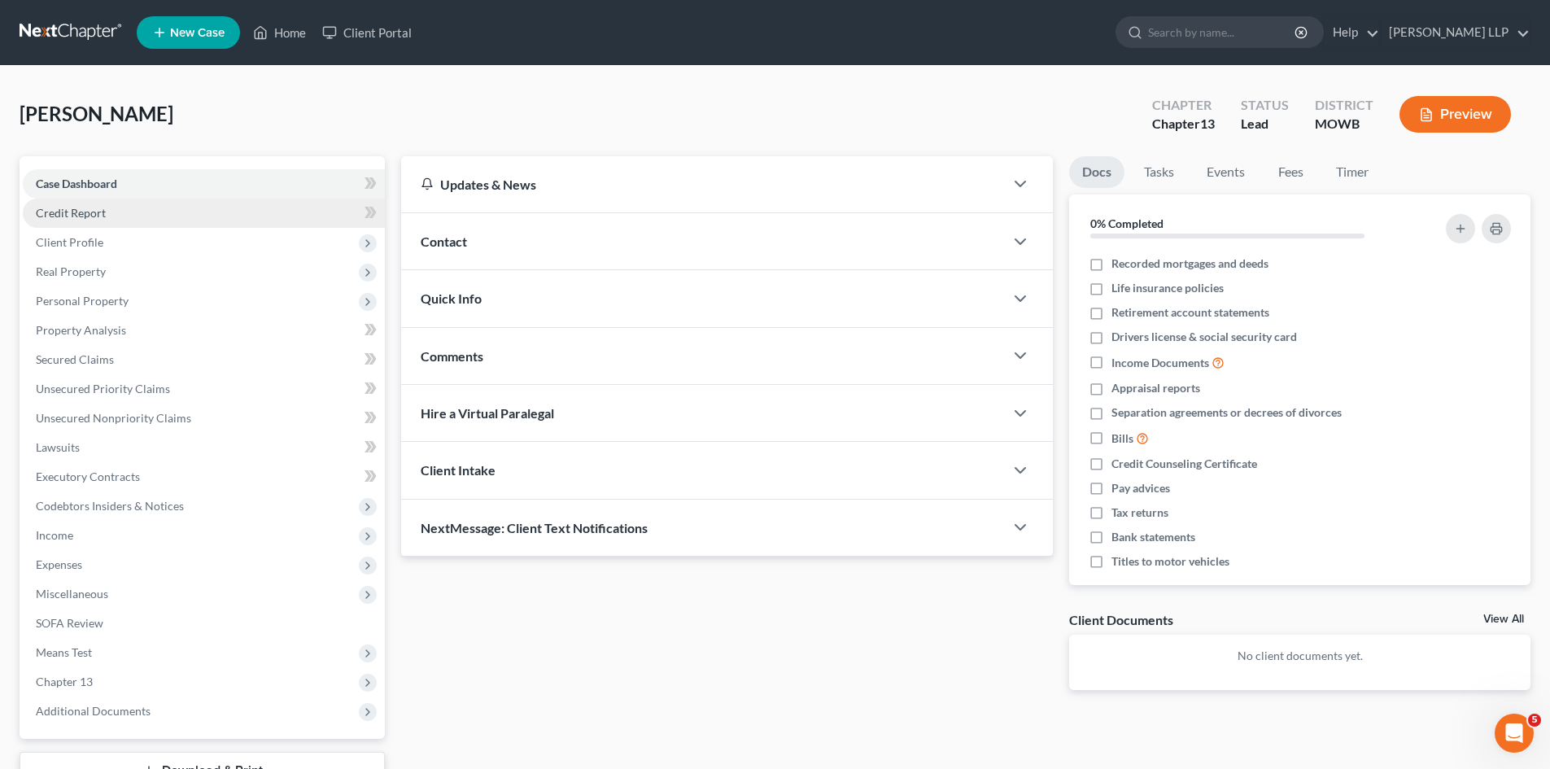
click at [85, 210] on span "Credit Report" at bounding box center [71, 213] width 70 height 14
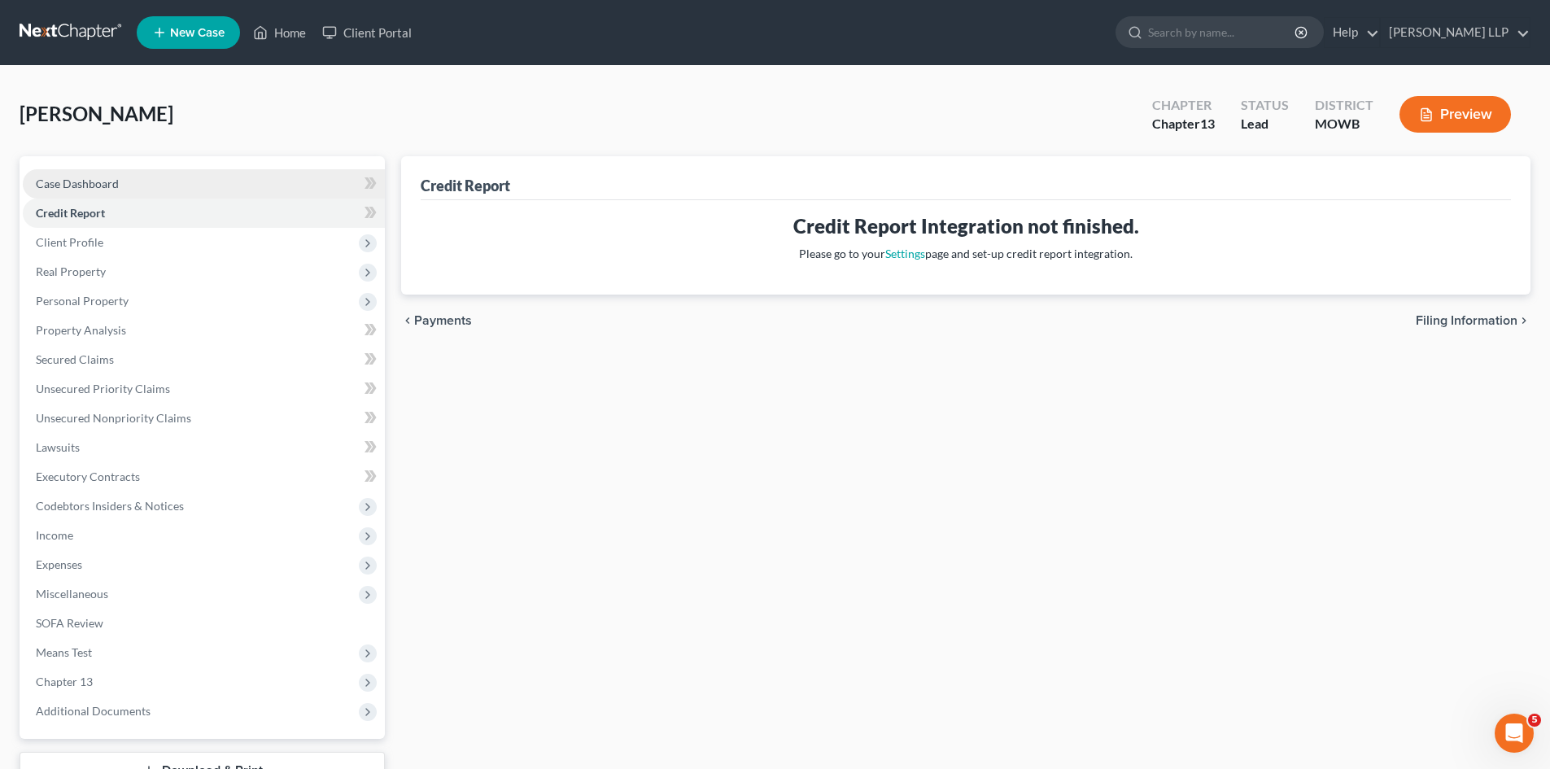
click at [102, 188] on span "Case Dashboard" at bounding box center [77, 184] width 83 height 14
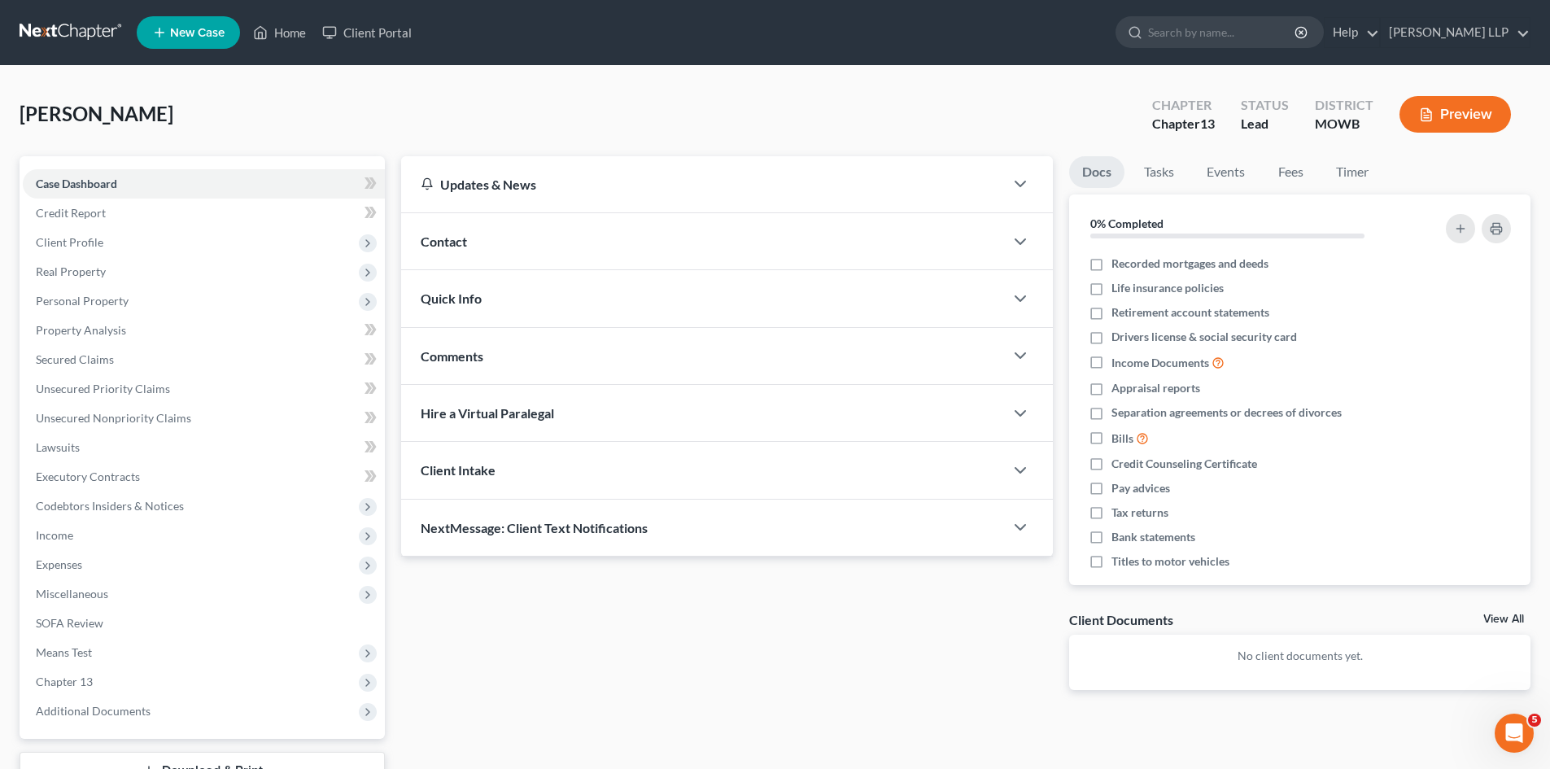
click at [84, 99] on div "Glanton, Cory Upgraded Chapter Chapter 13 Status Lead District MOWB Preview" at bounding box center [775, 120] width 1511 height 71
click at [92, 120] on span "Glanton, Cory" at bounding box center [97, 114] width 154 height 24
click at [70, 38] on link at bounding box center [72, 32] width 104 height 29
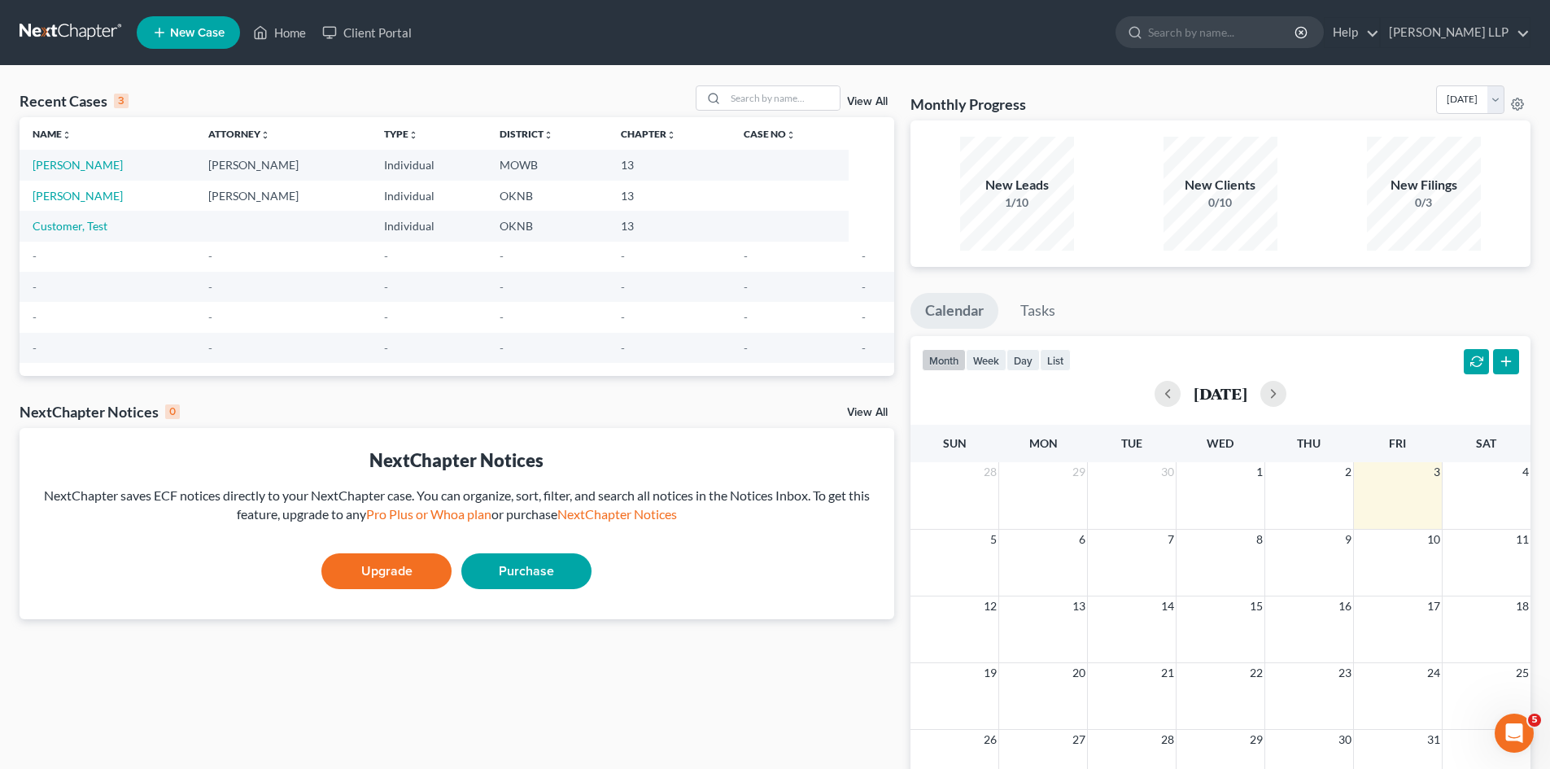
click at [72, 155] on td "[PERSON_NAME]" at bounding box center [108, 165] width 176 height 30
click at [74, 164] on link "Glanton, Cory" at bounding box center [78, 165] width 90 height 14
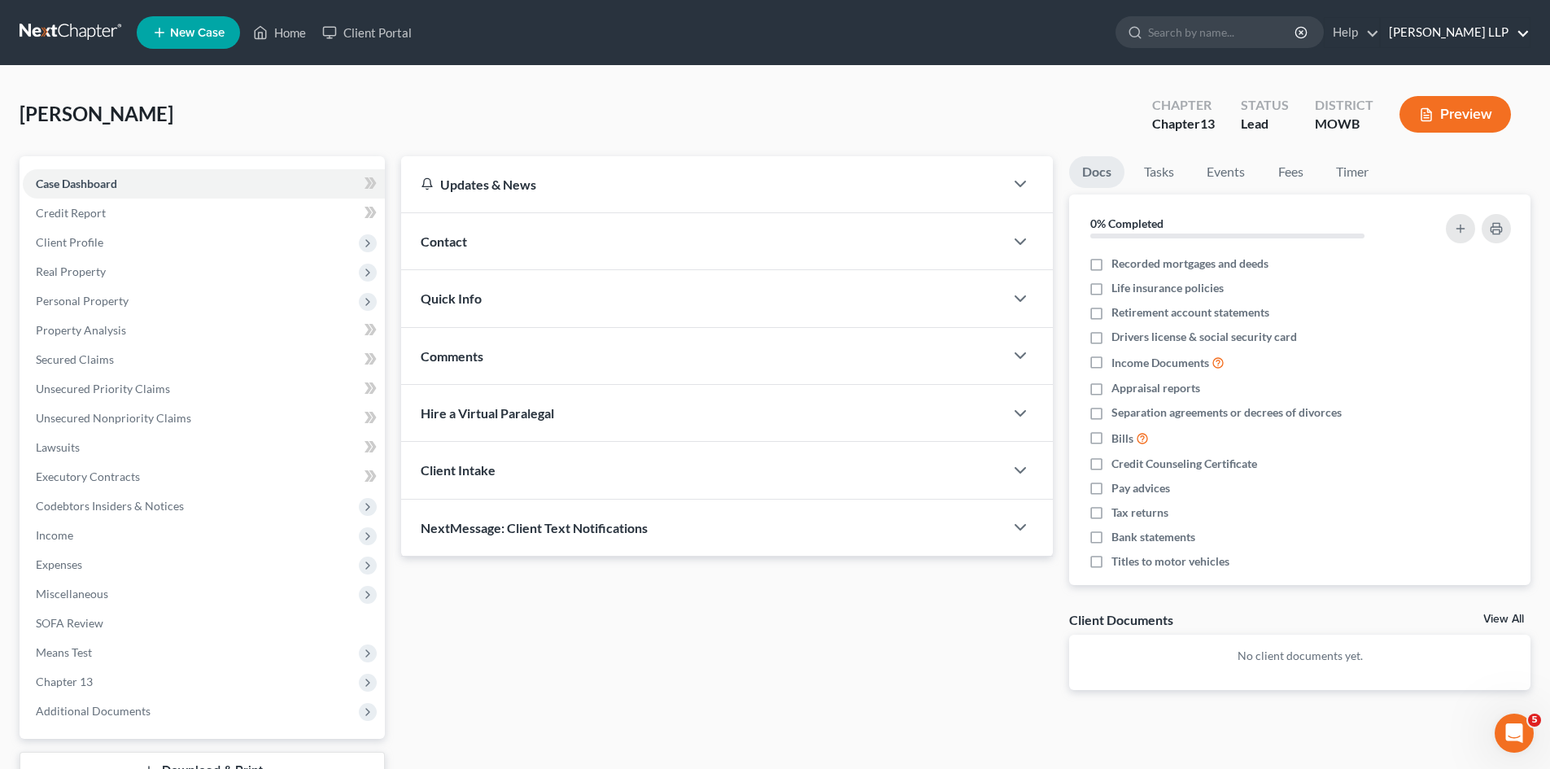
click at [1484, 20] on link "Glanton LLP" at bounding box center [1455, 32] width 149 height 29
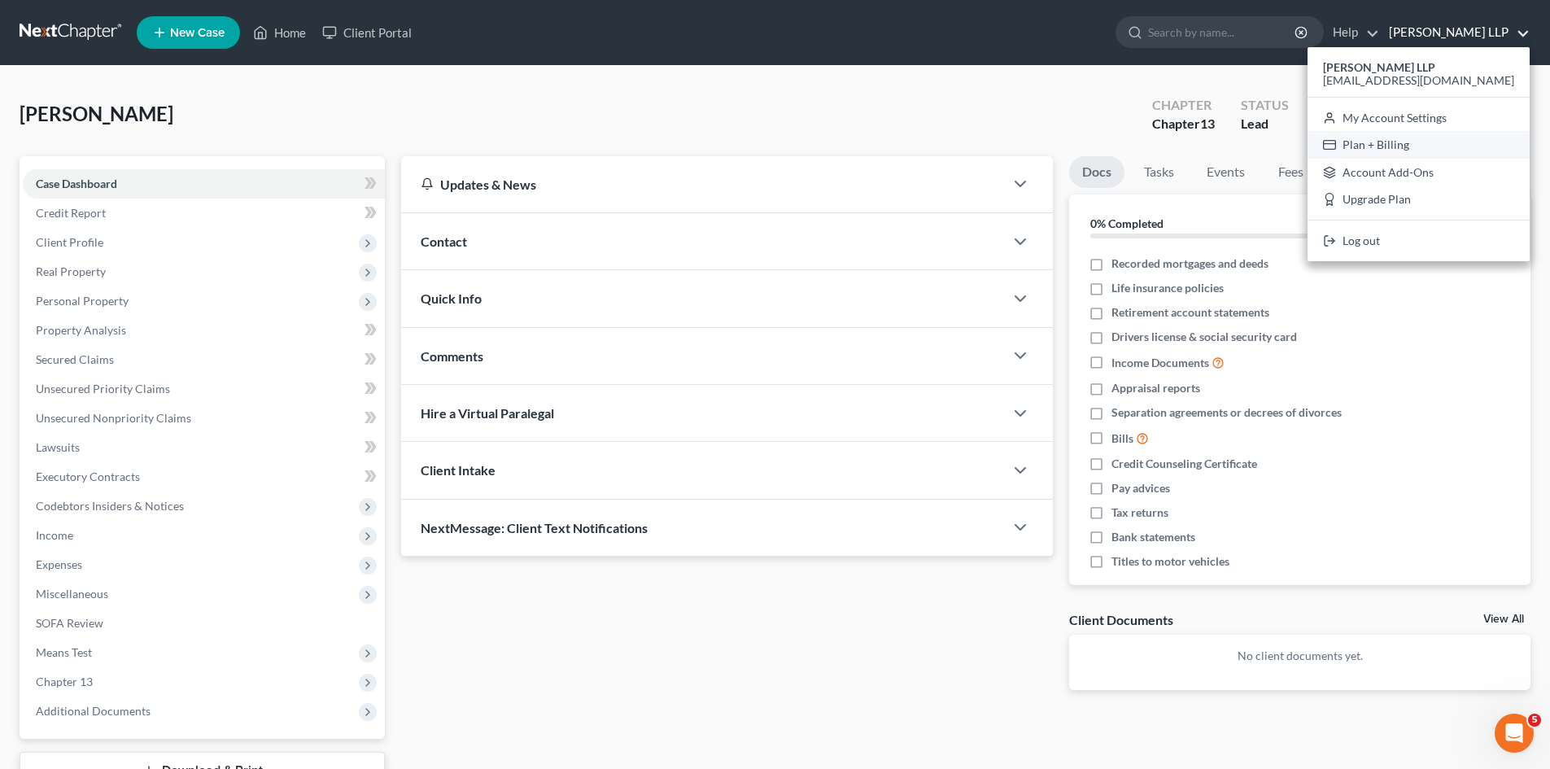
click at [1481, 155] on link "Plan + Billing" at bounding box center [1419, 145] width 222 height 28
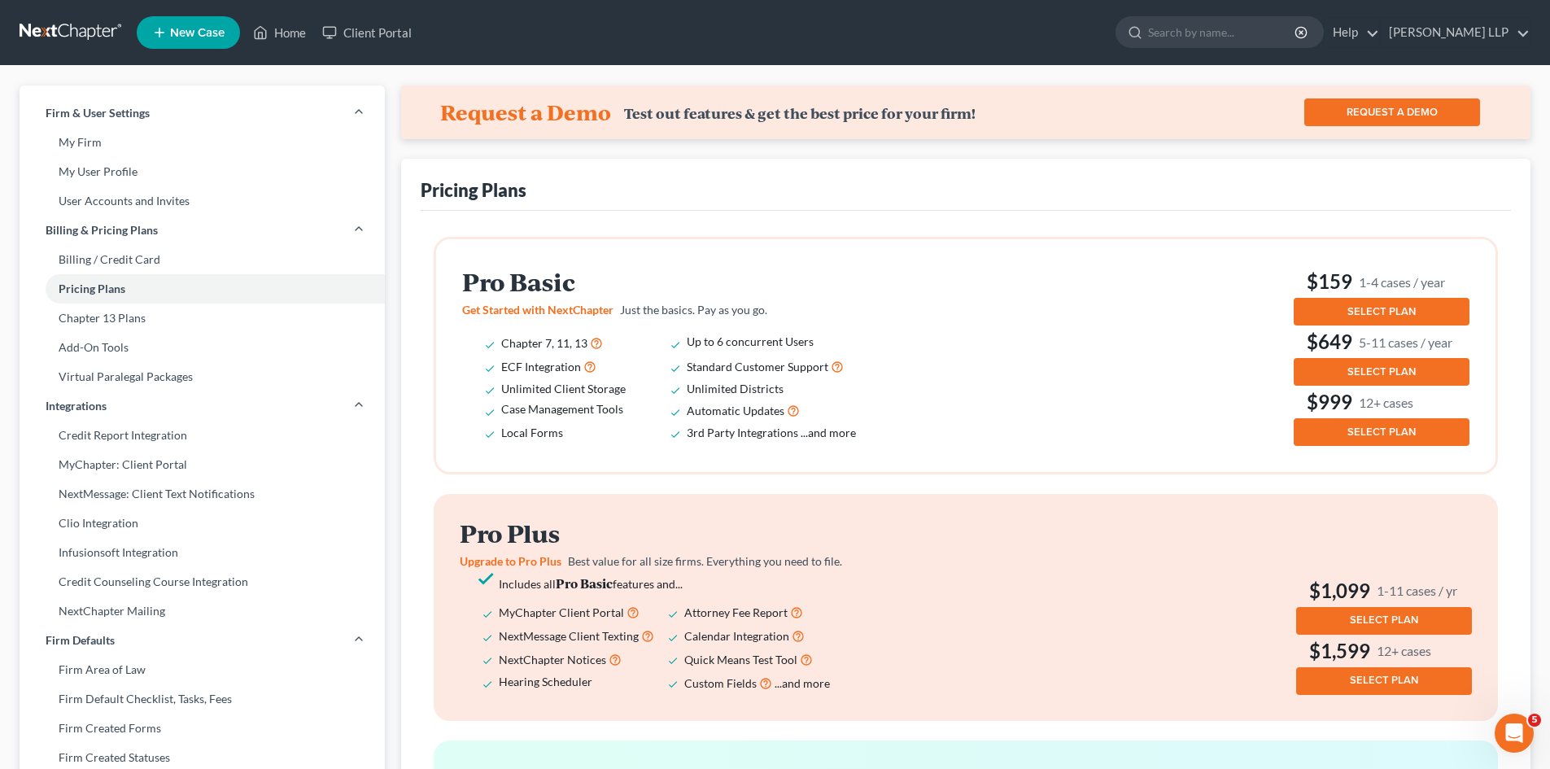
click at [1360, 321] on button "SELECT PLAN" at bounding box center [1382, 312] width 176 height 28
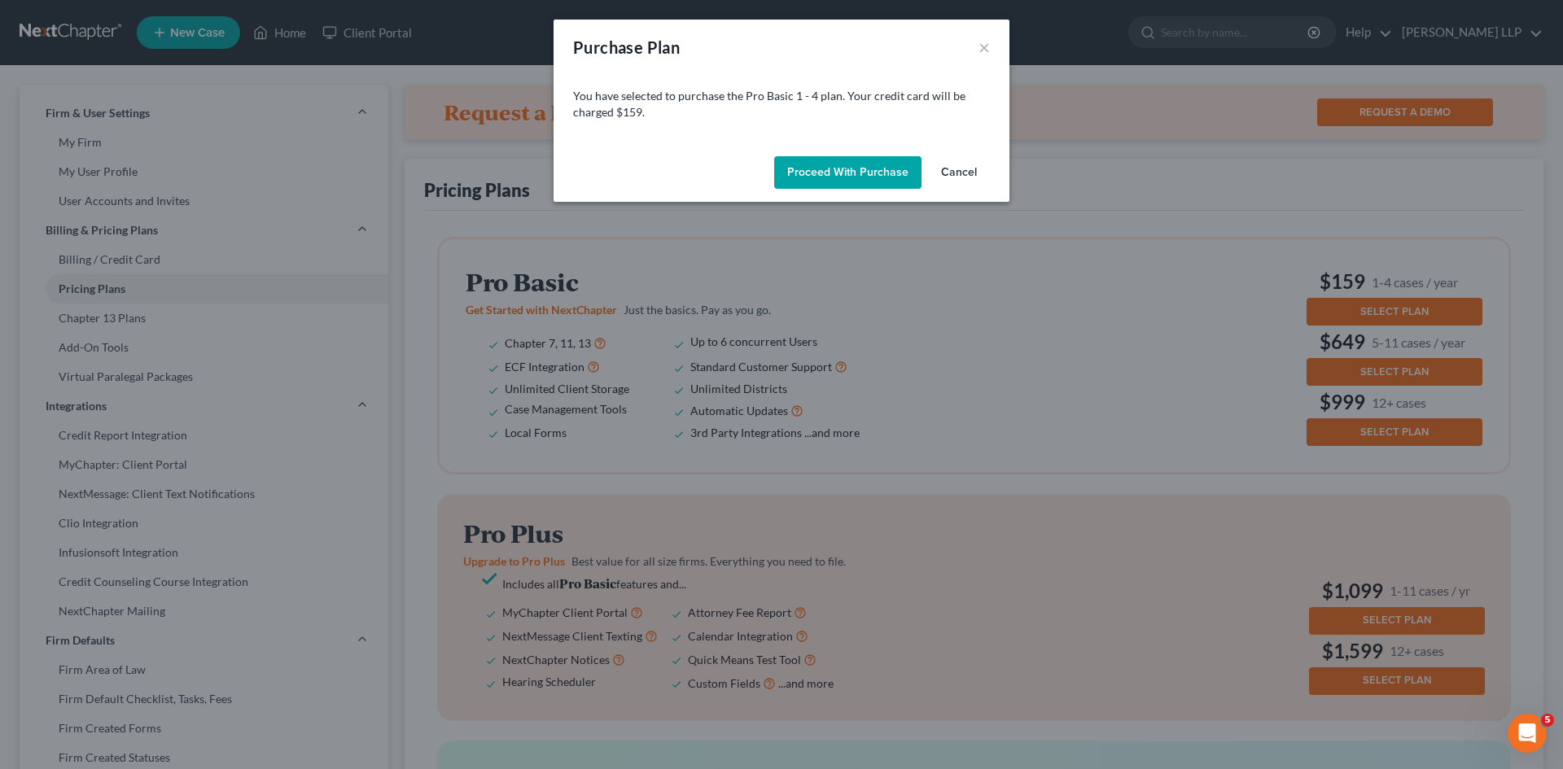
click at [966, 173] on button "Cancel" at bounding box center [959, 172] width 62 height 33
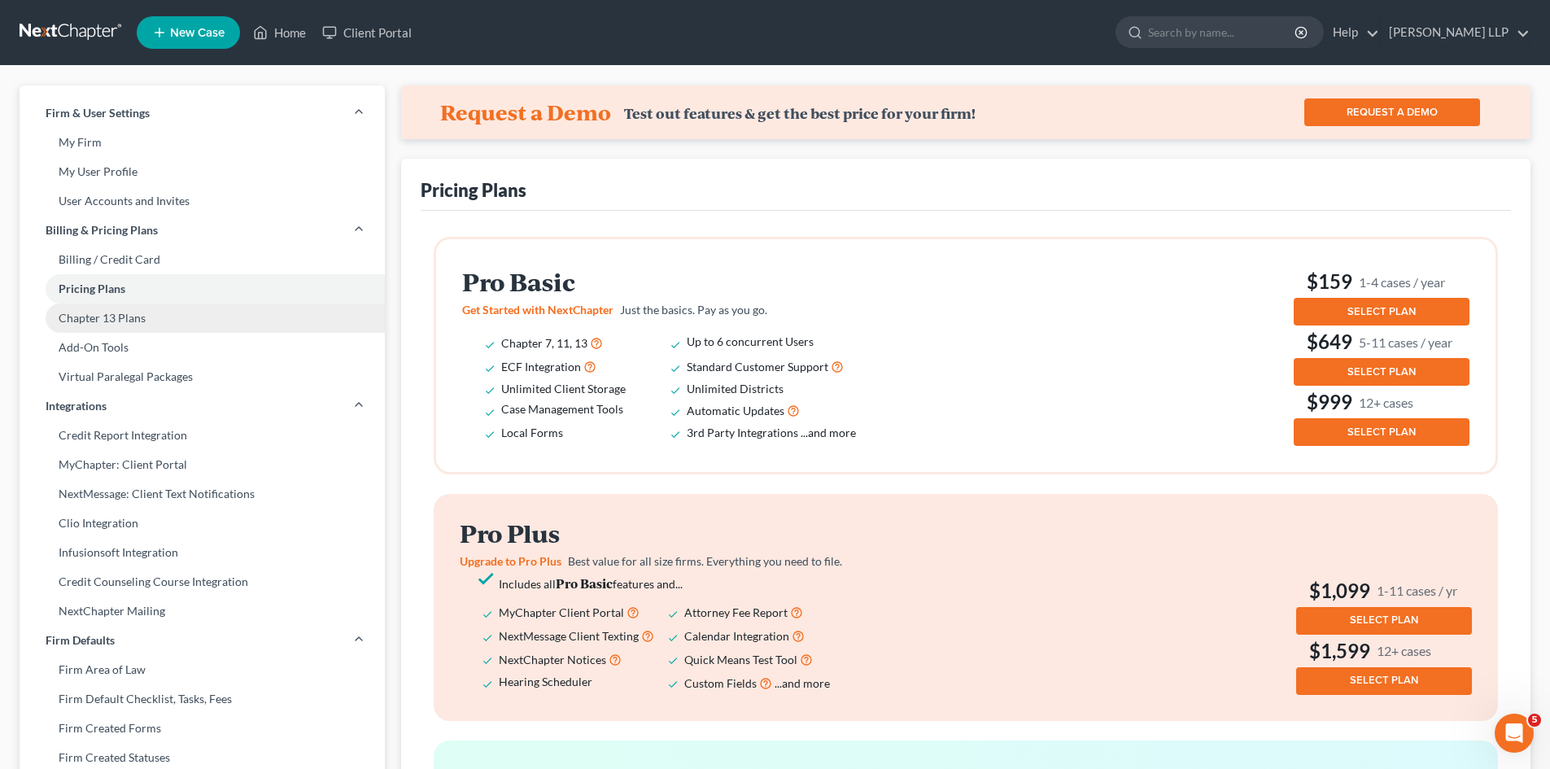
click at [107, 323] on link "Chapter 13 Plans" at bounding box center [202, 318] width 365 height 29
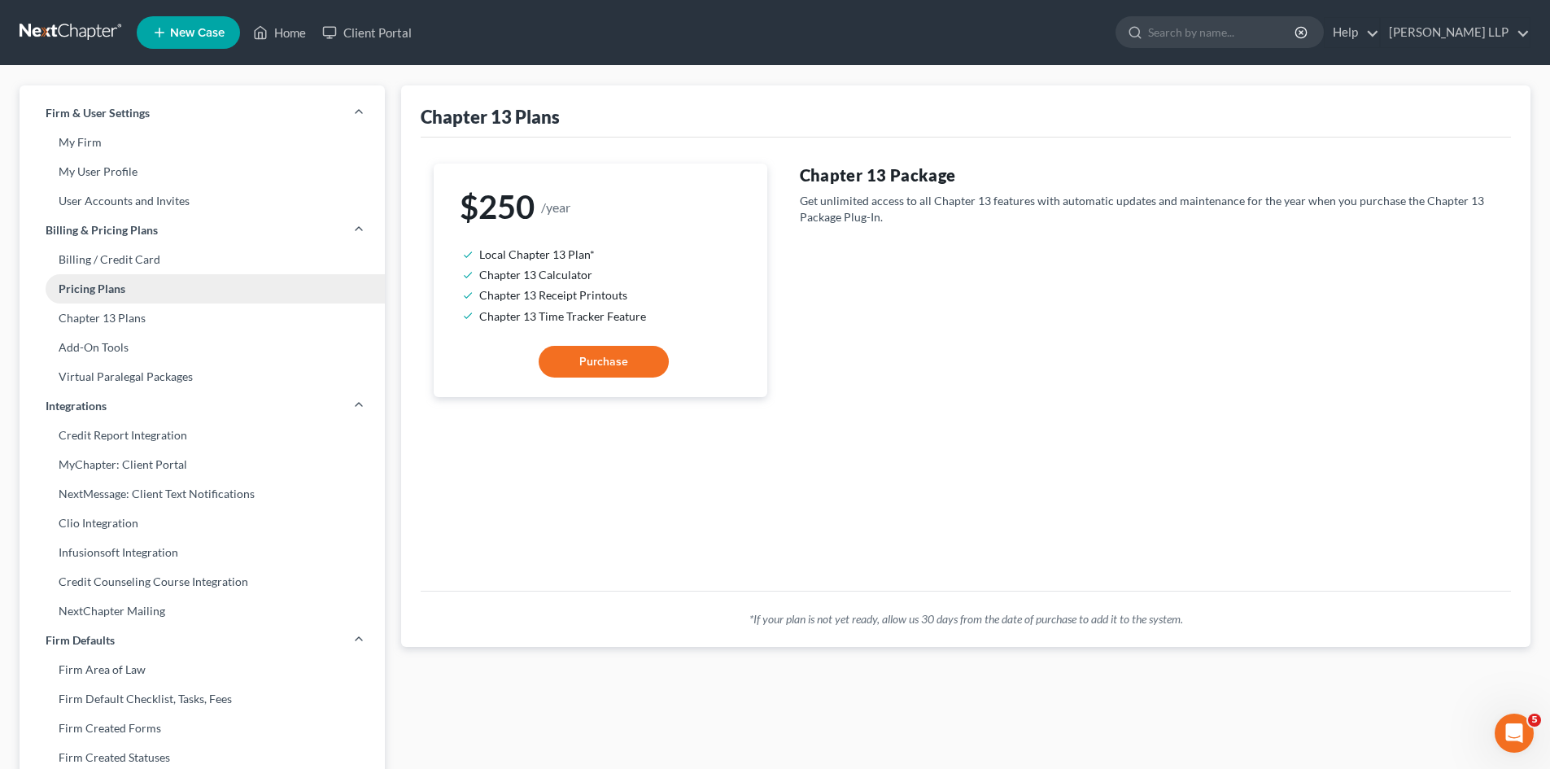
click at [118, 285] on link "Pricing Plans" at bounding box center [202, 288] width 365 height 29
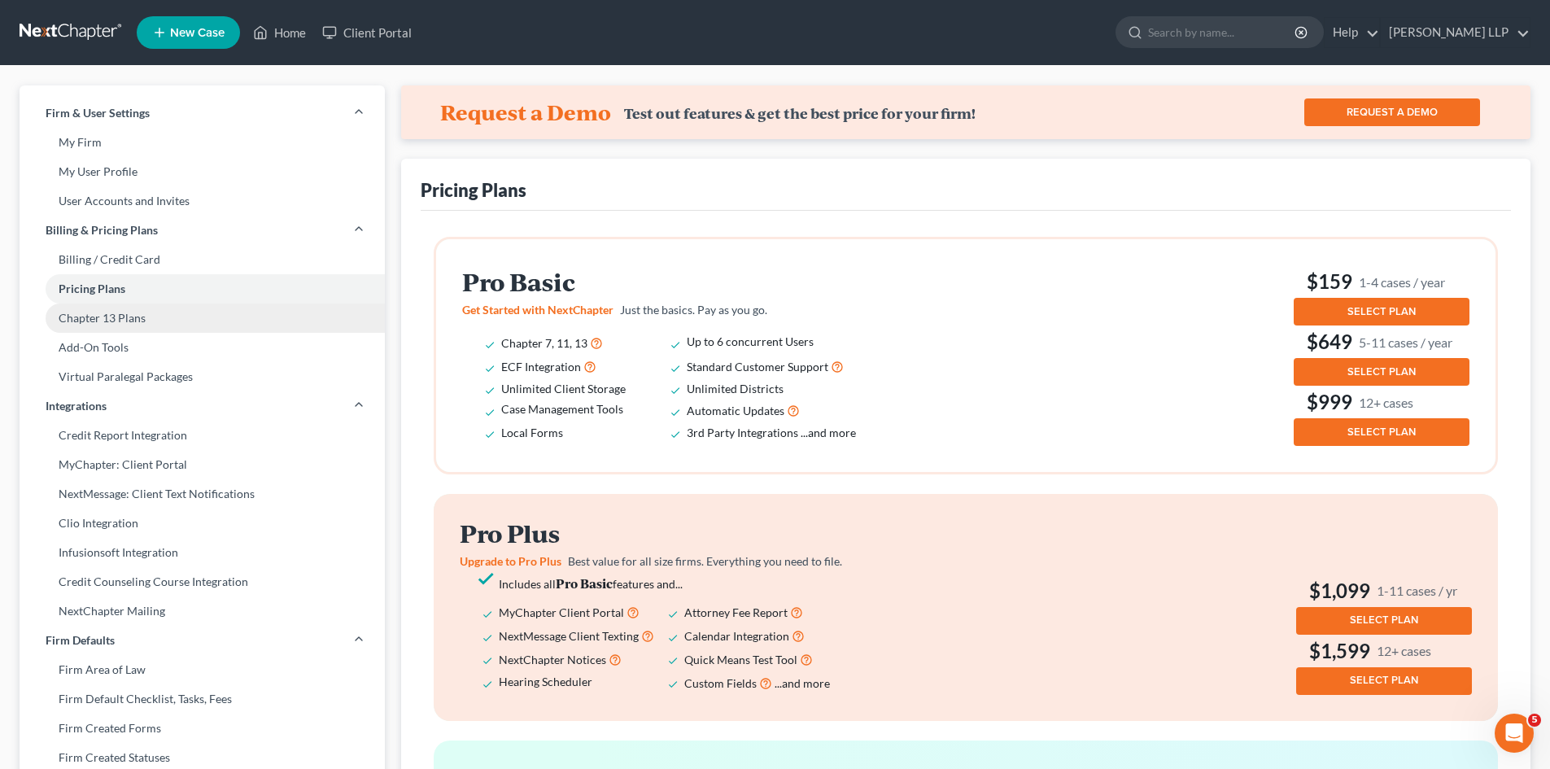
click at [124, 323] on link "Chapter 13 Plans" at bounding box center [202, 318] width 365 height 29
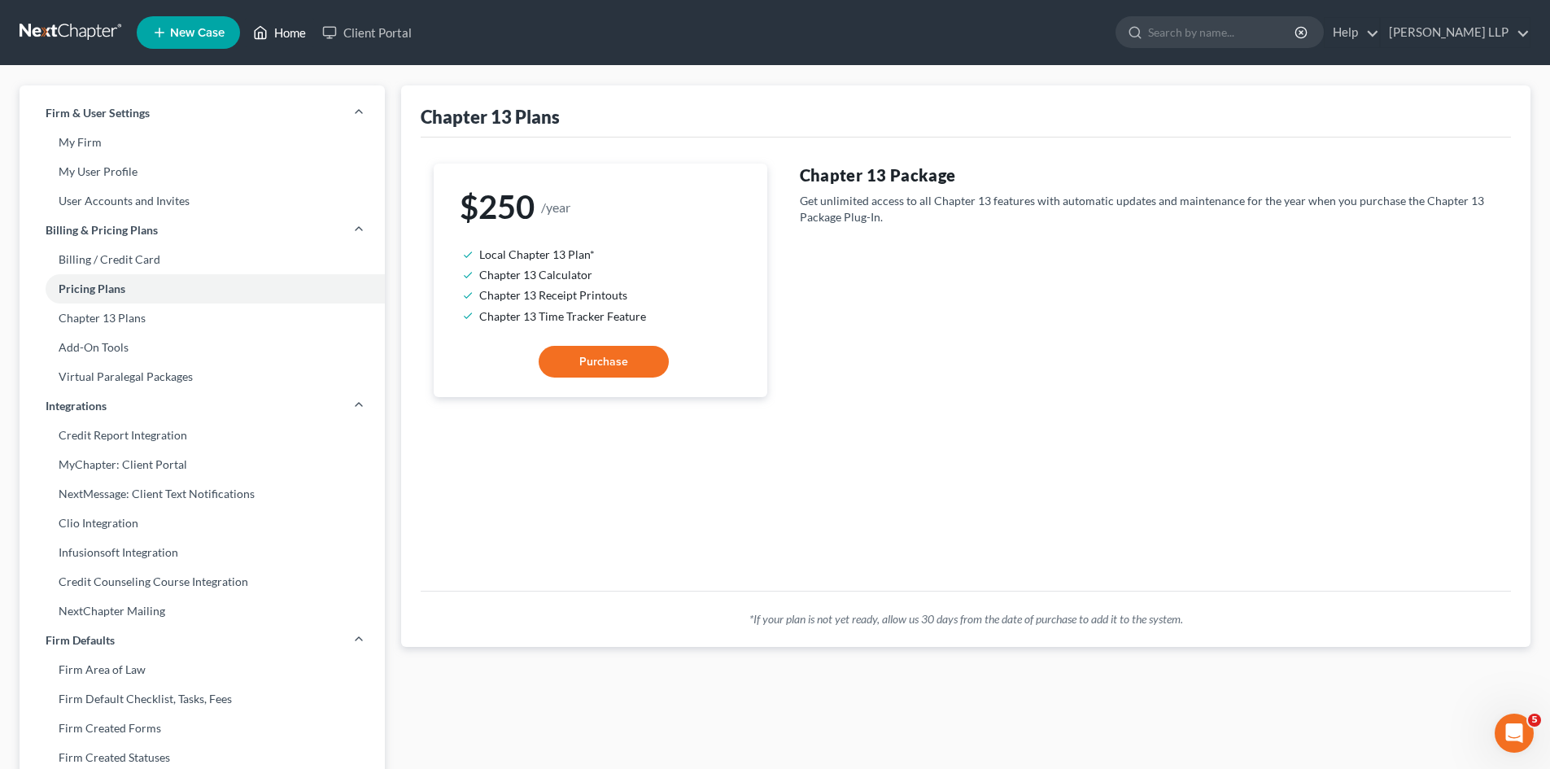
click at [287, 30] on link "Home" at bounding box center [279, 32] width 69 height 29
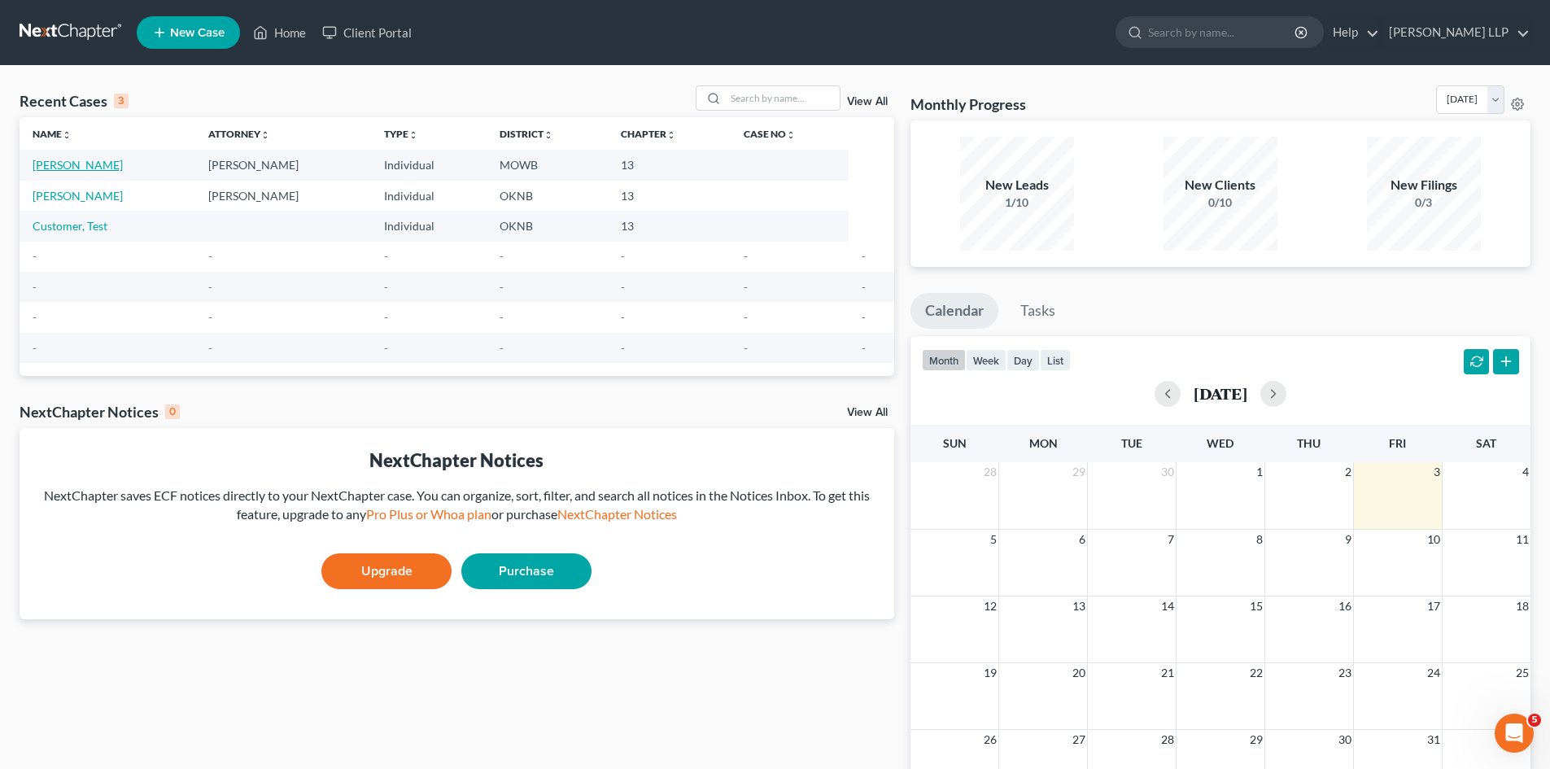
click at [66, 165] on link "Glanton, Cory" at bounding box center [78, 165] width 90 height 14
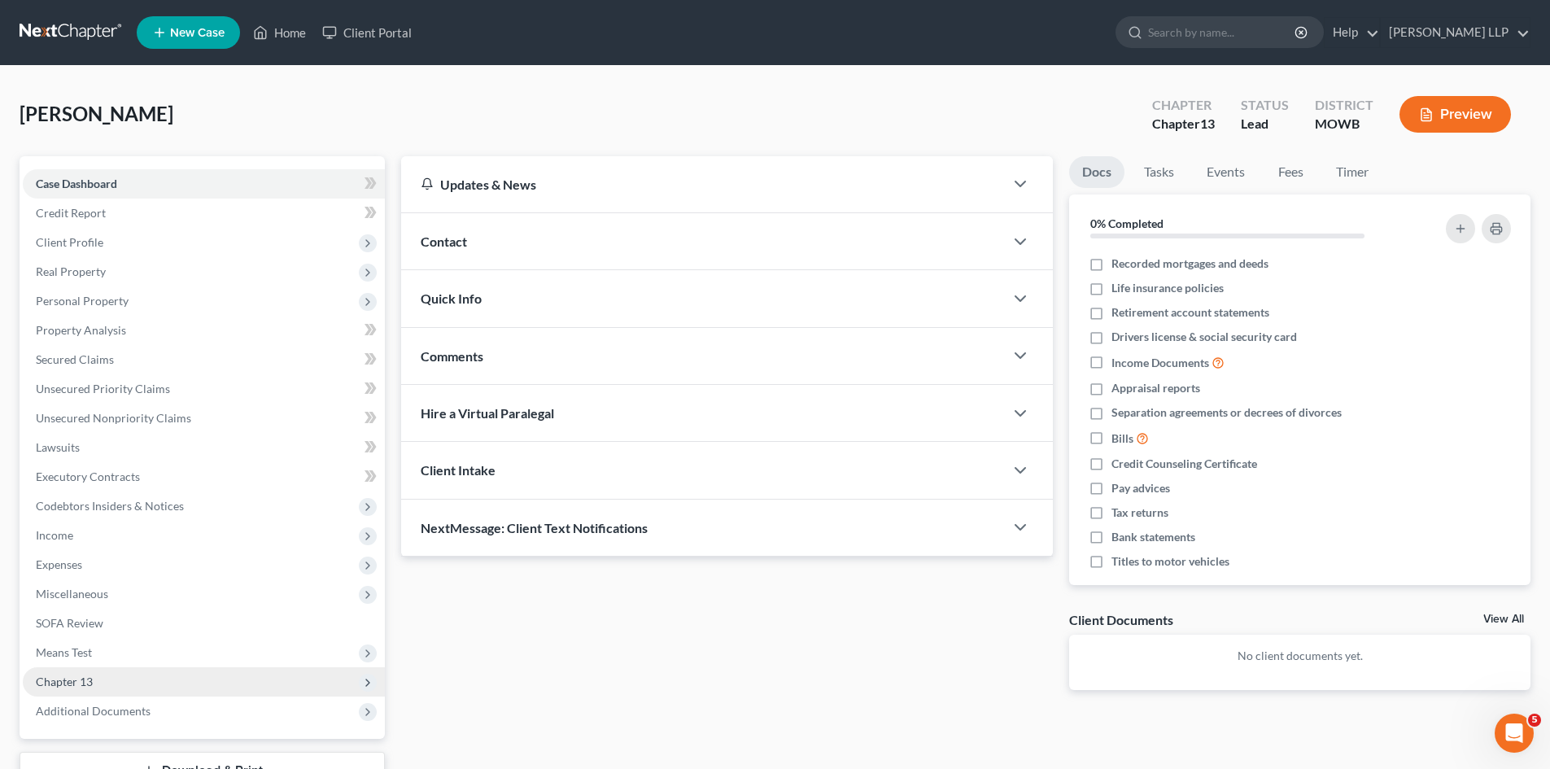
click at [90, 694] on span "Chapter 13" at bounding box center [204, 681] width 362 height 29
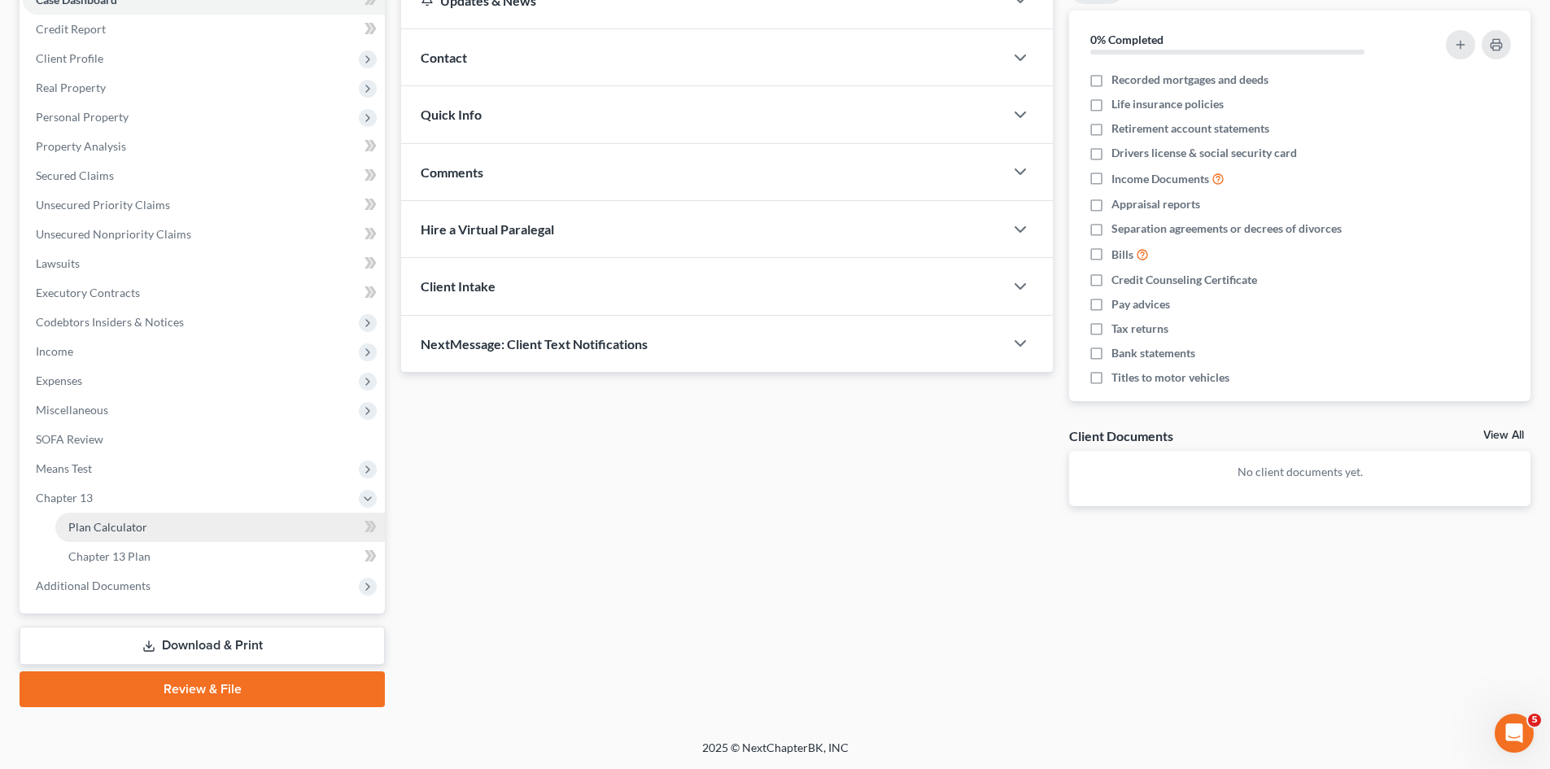
click at [134, 527] on span "Plan Calculator" at bounding box center [107, 527] width 79 height 14
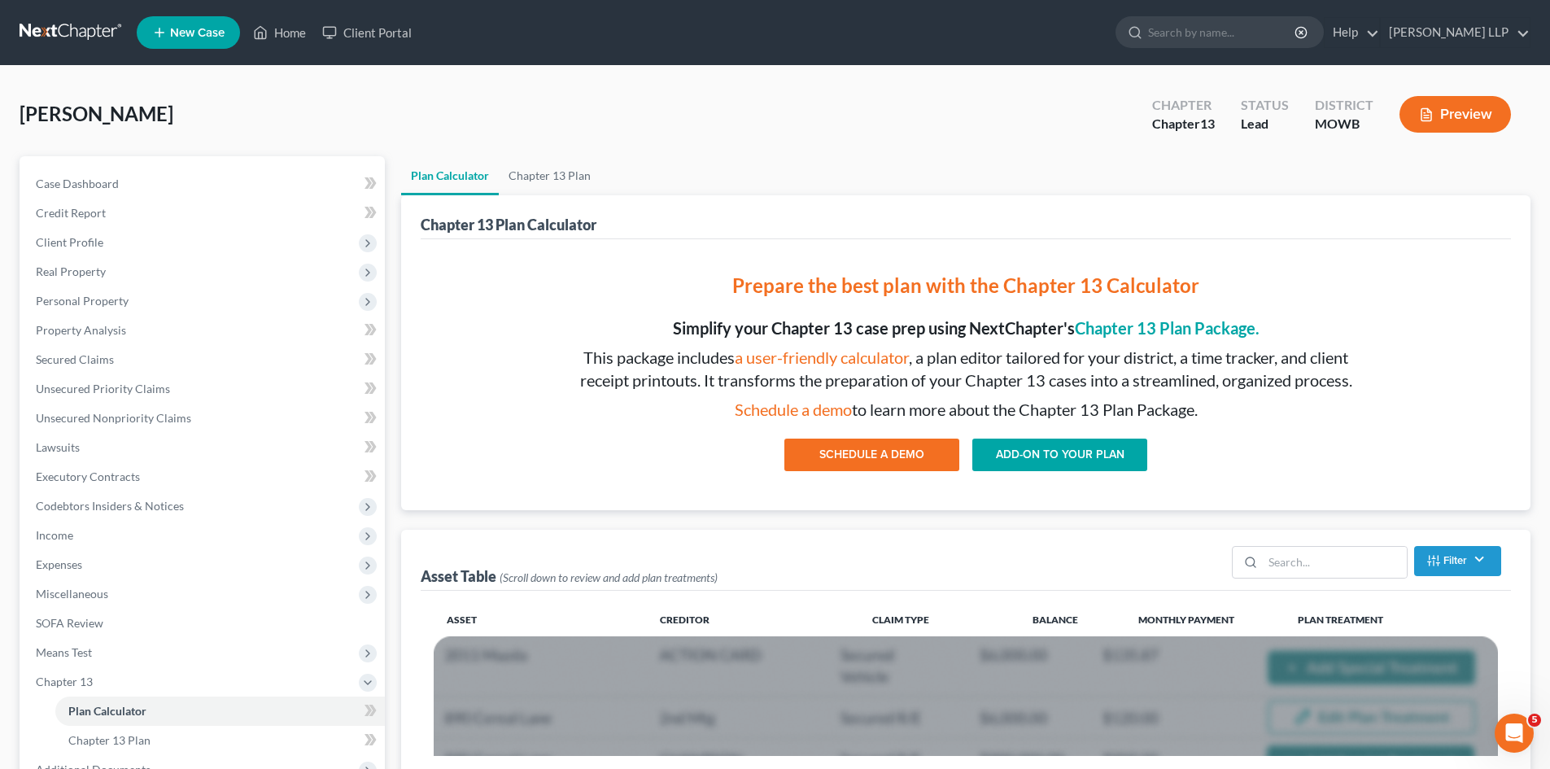
click at [1089, 457] on link "ADD-ON TO YOUR PLAN" at bounding box center [1060, 455] width 175 height 33
click at [761, 334] on p "Simplify your Chapter 13 case prep using NextChapter's Chapter 13 Plan Package." at bounding box center [966, 329] width 788 height 24
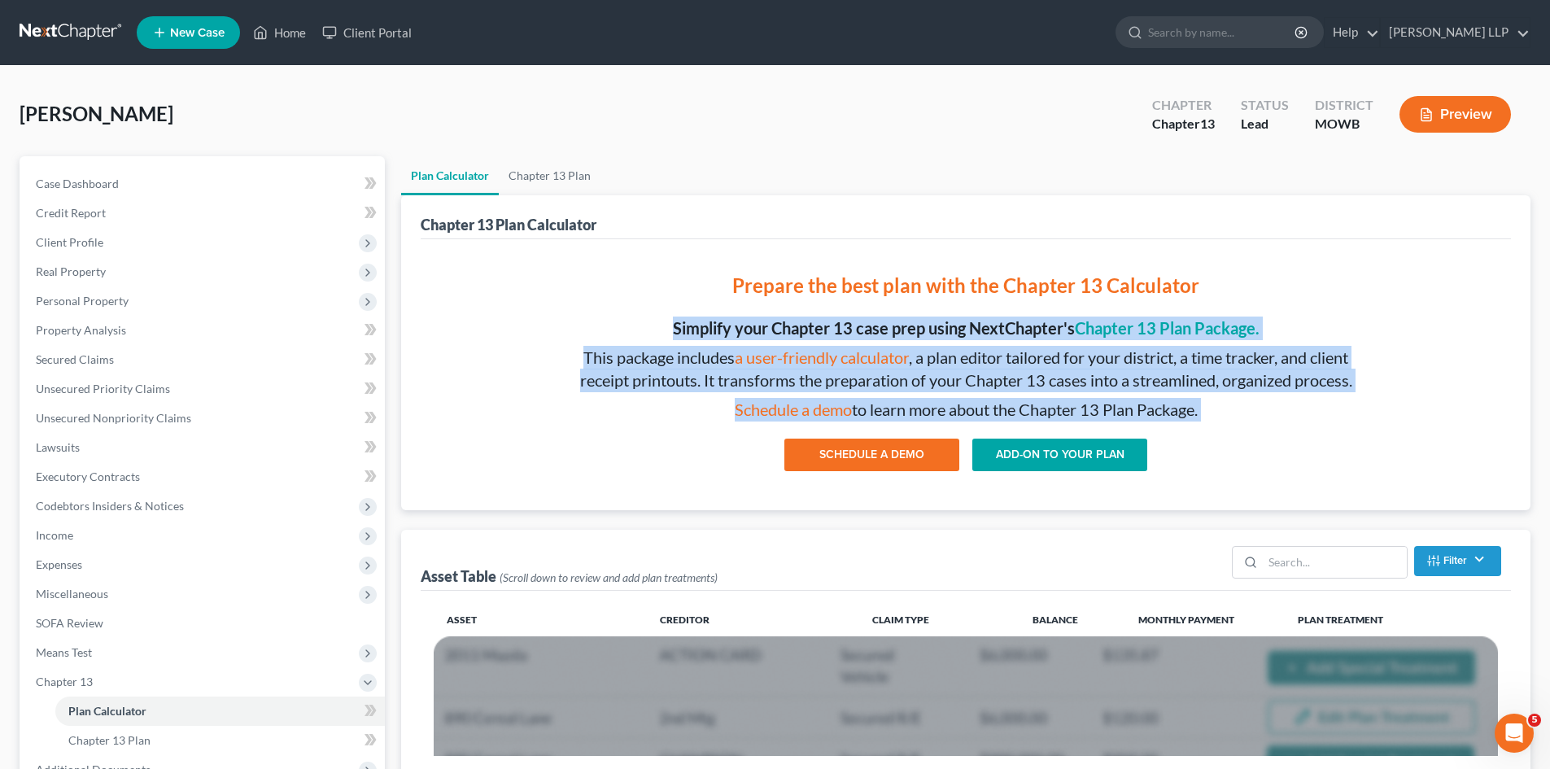
drag, startPoint x: 761, startPoint y: 334, endPoint x: 1093, endPoint y: 404, distance: 339.4
click at [1091, 403] on div "Prepare the best plan with the Chapter 13 Calculator Simplify your Chapter 13 c…" at bounding box center [966, 371] width 814 height 238
click at [1093, 404] on p "Schedule a demo to learn more about the Chapter 13 Plan Package." at bounding box center [966, 410] width 788 height 24
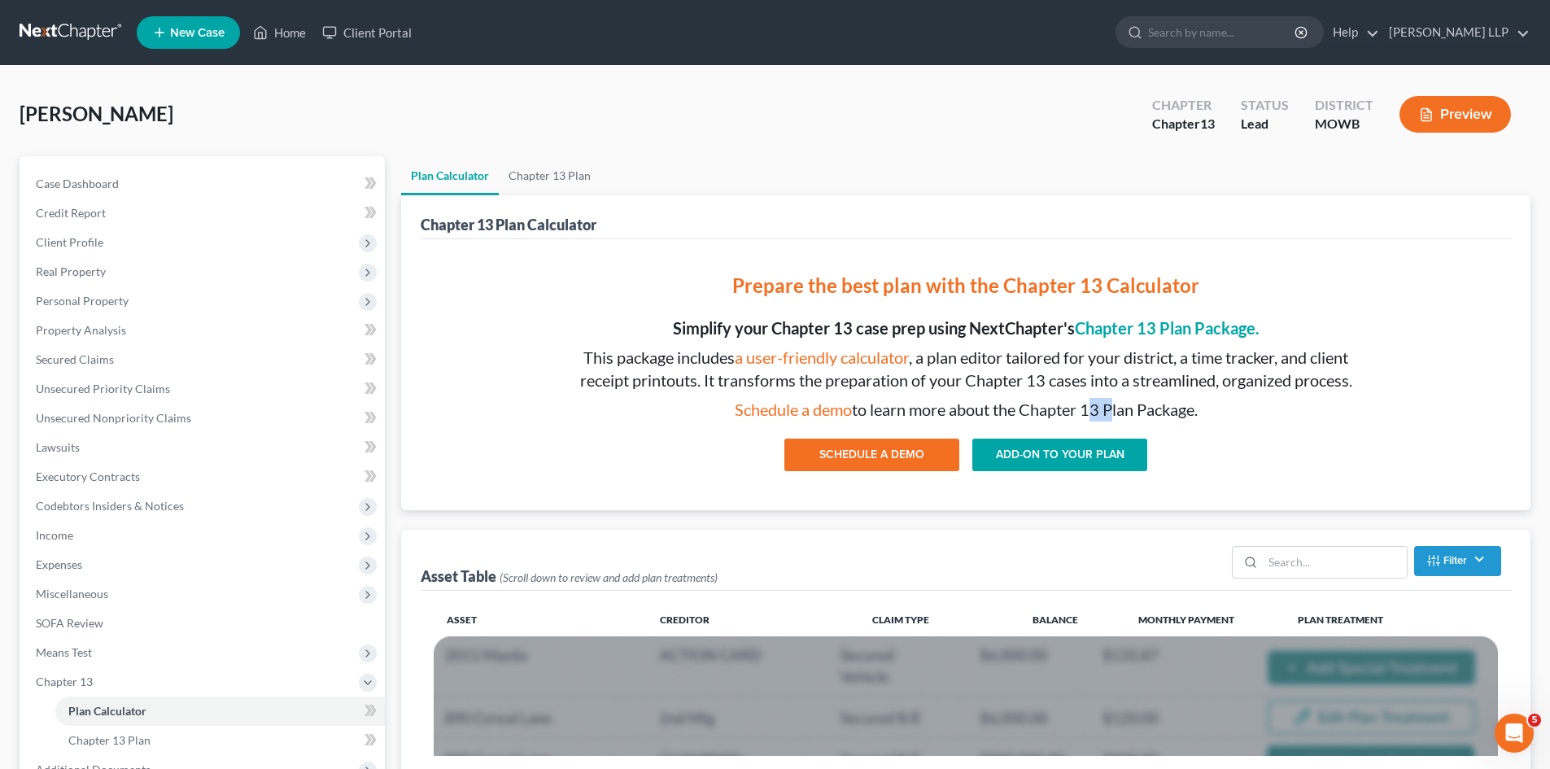
click at [1093, 404] on p "Schedule a demo to learn more about the Chapter 13 Plan Package." at bounding box center [966, 410] width 788 height 24
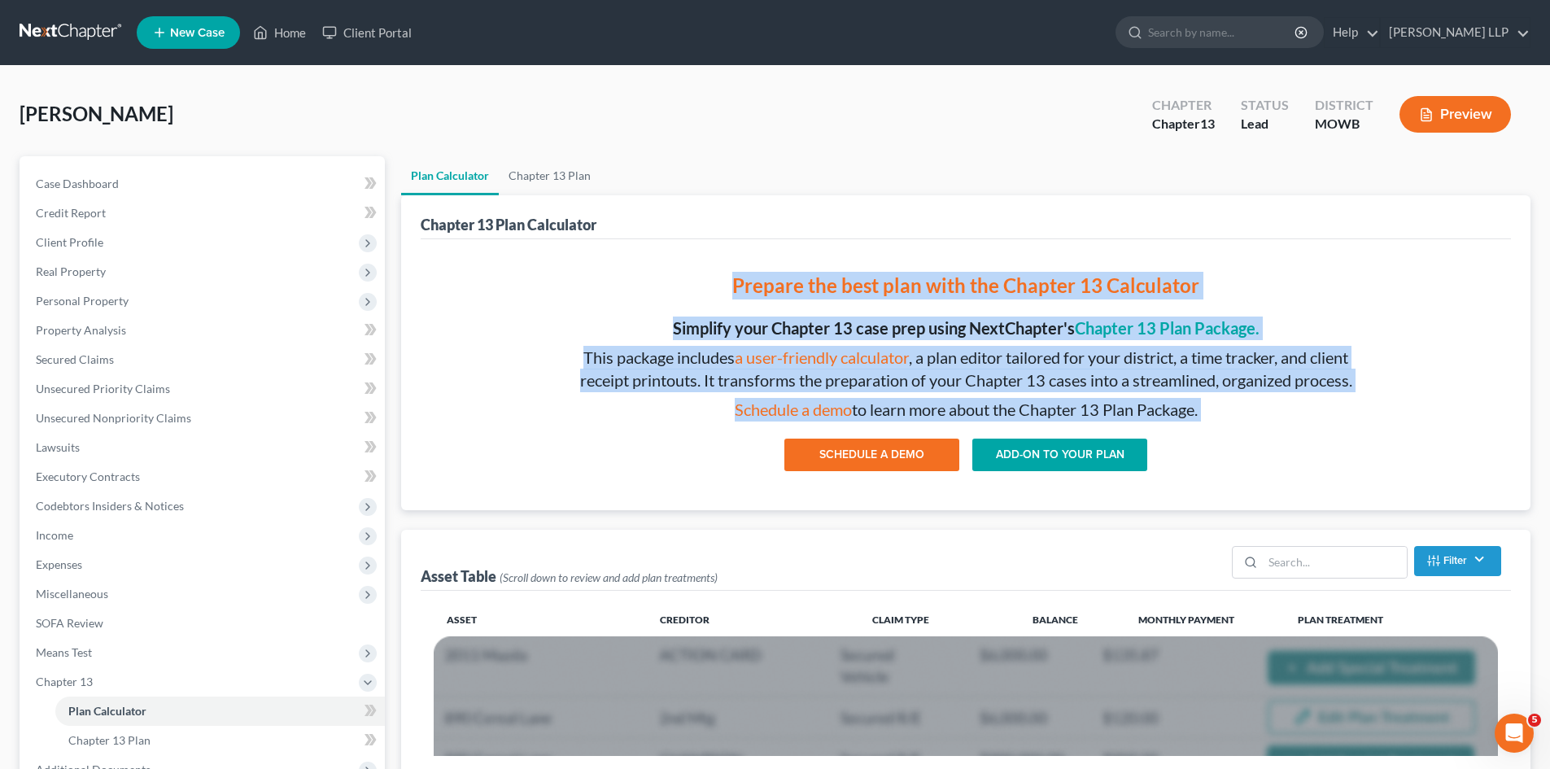
drag, startPoint x: 1093, startPoint y: 404, endPoint x: 994, endPoint y: 274, distance: 163.1
click at [994, 275] on div "Prepare the best plan with the Chapter 13 Calculator Simplify your Chapter 13 c…" at bounding box center [966, 371] width 814 height 238
click at [994, 274] on p "Prepare the best plan with the Chapter 13 Calculator" at bounding box center [966, 286] width 788 height 28
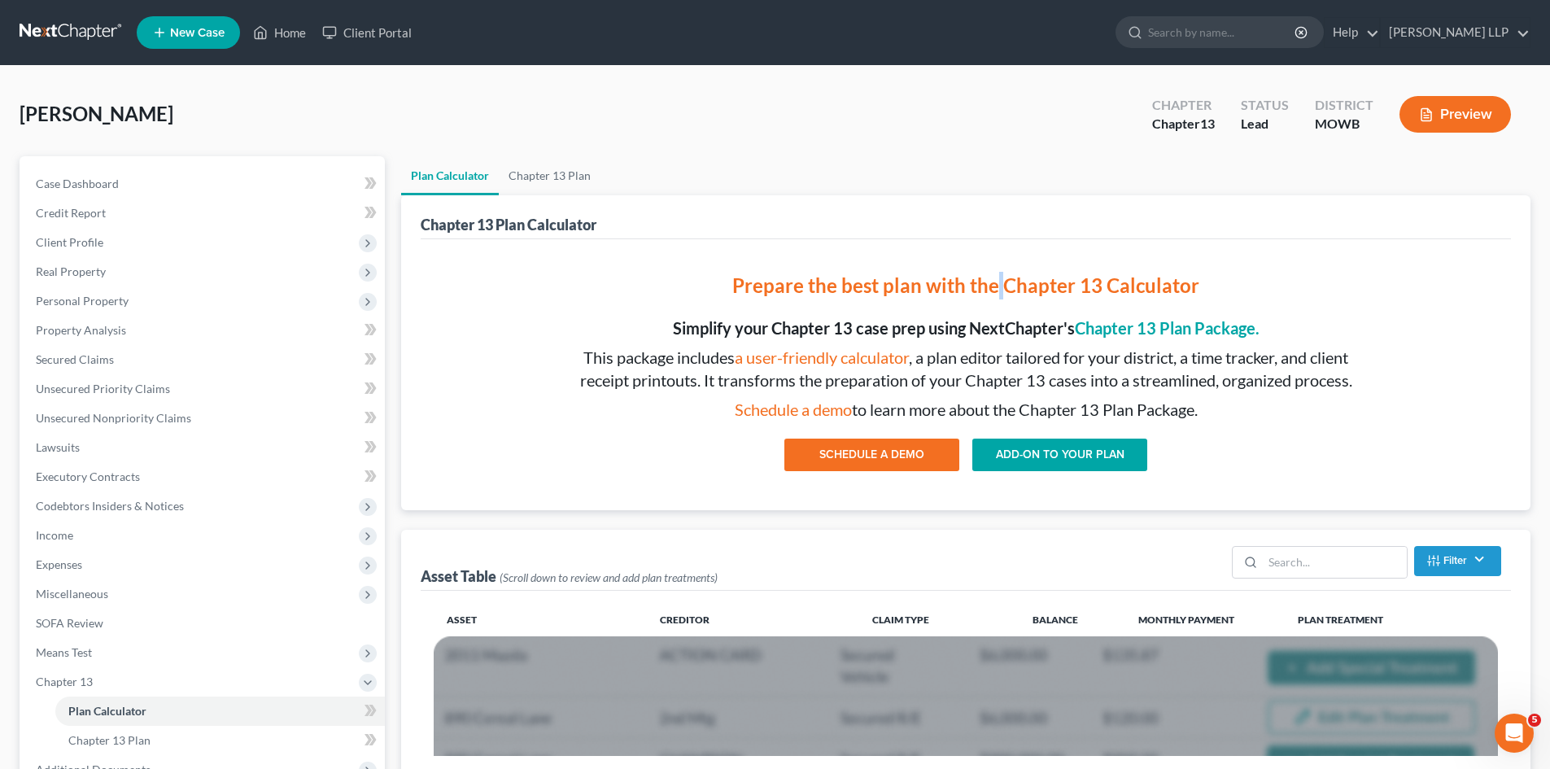
click at [994, 274] on p "Prepare the best plan with the Chapter 13 Calculator" at bounding box center [966, 286] width 788 height 28
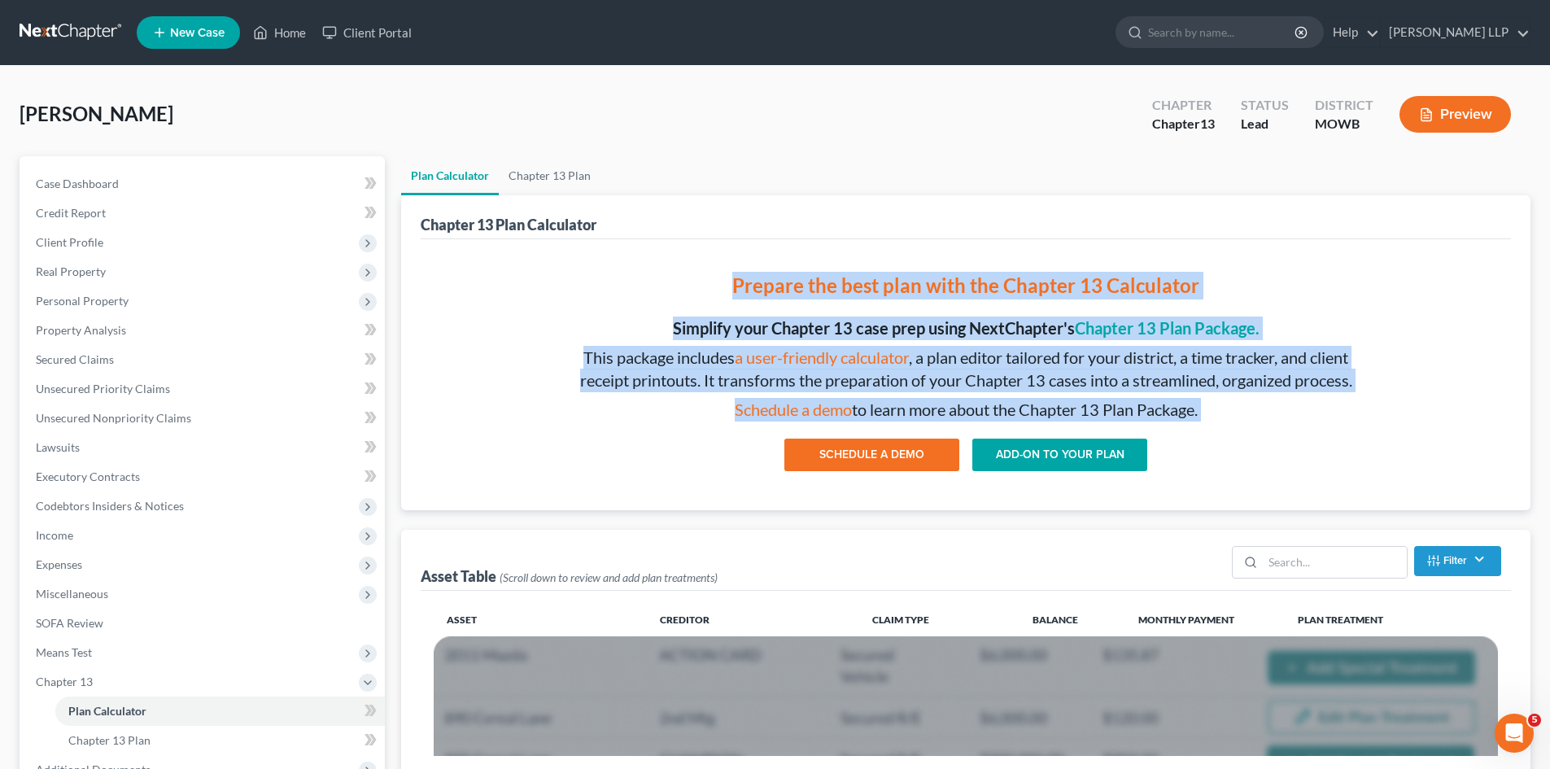
drag, startPoint x: 994, startPoint y: 274, endPoint x: 1125, endPoint y: 408, distance: 187.0
click at [1124, 408] on div "Prepare the best plan with the Chapter 13 Calculator Simplify your Chapter 13 c…" at bounding box center [966, 371] width 814 height 238
click at [1125, 408] on p "Schedule a demo to learn more about the Chapter 13 Plan Package." at bounding box center [966, 410] width 788 height 24
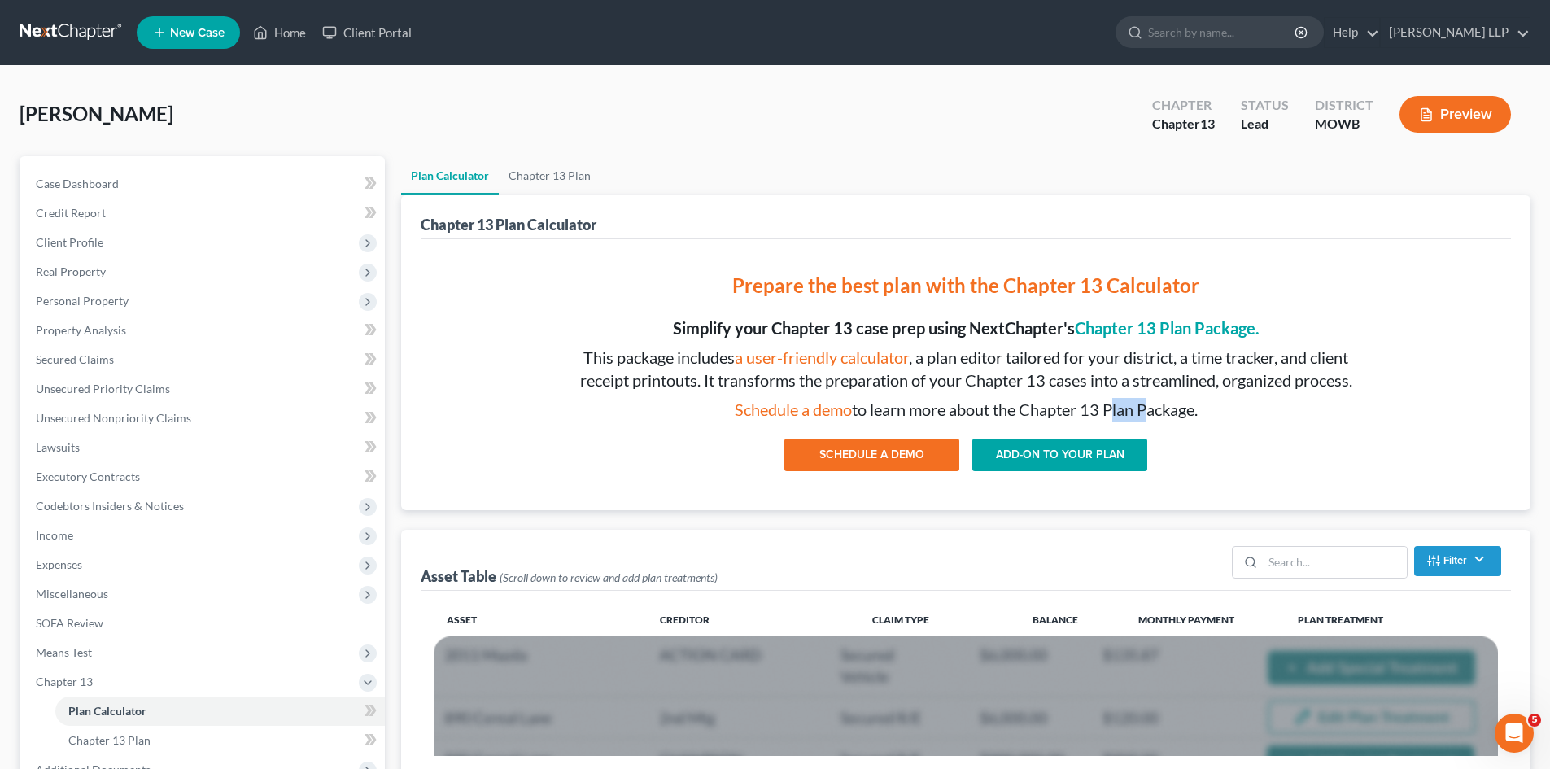
click at [1125, 408] on p "Schedule a demo to learn more about the Chapter 13 Plan Package." at bounding box center [966, 410] width 788 height 24
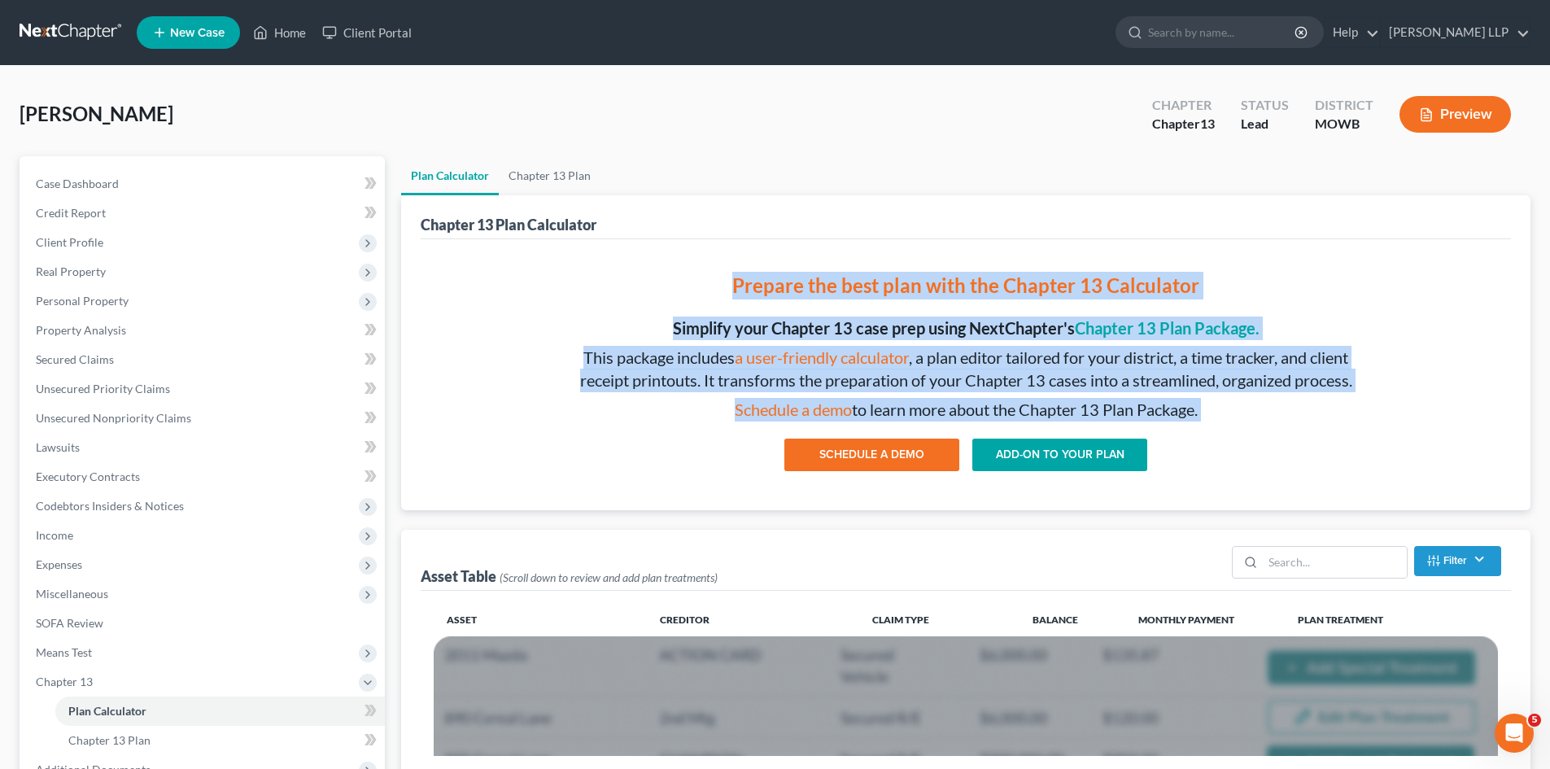
drag, startPoint x: 1125, startPoint y: 408, endPoint x: 968, endPoint y: 275, distance: 205.6
click at [969, 276] on div "Prepare the best plan with the Chapter 13 Calculator Simplify your Chapter 13 c…" at bounding box center [966, 371] width 814 height 238
click at [968, 275] on p "Prepare the best plan with the Chapter 13 Calculator" at bounding box center [966, 286] width 788 height 28
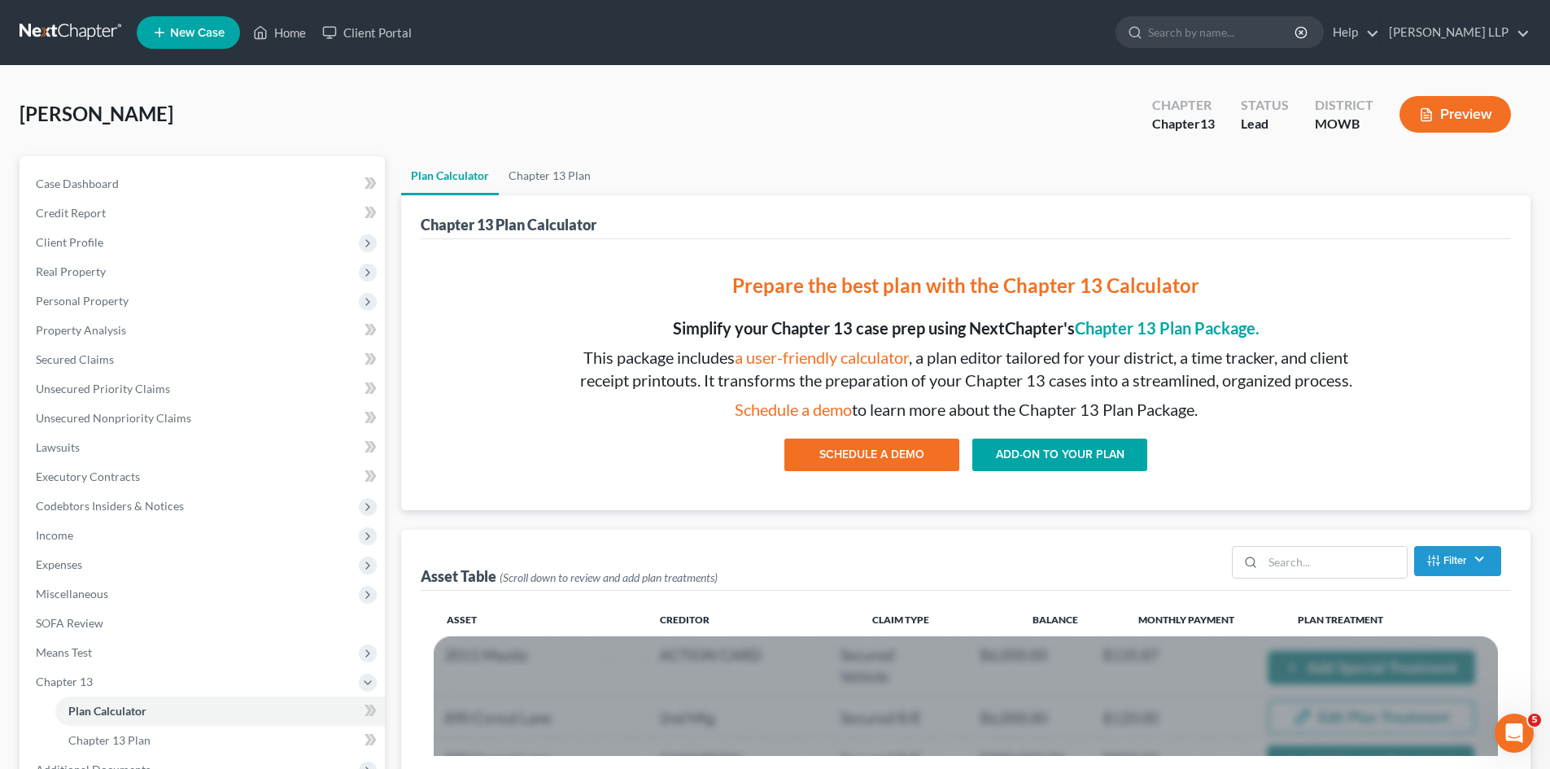
click at [1355, 389] on p "This package includes a user-friendly calculator , a plan editor tailored for y…" at bounding box center [966, 369] width 788 height 46
